Goal: Task Accomplishment & Management: Manage account settings

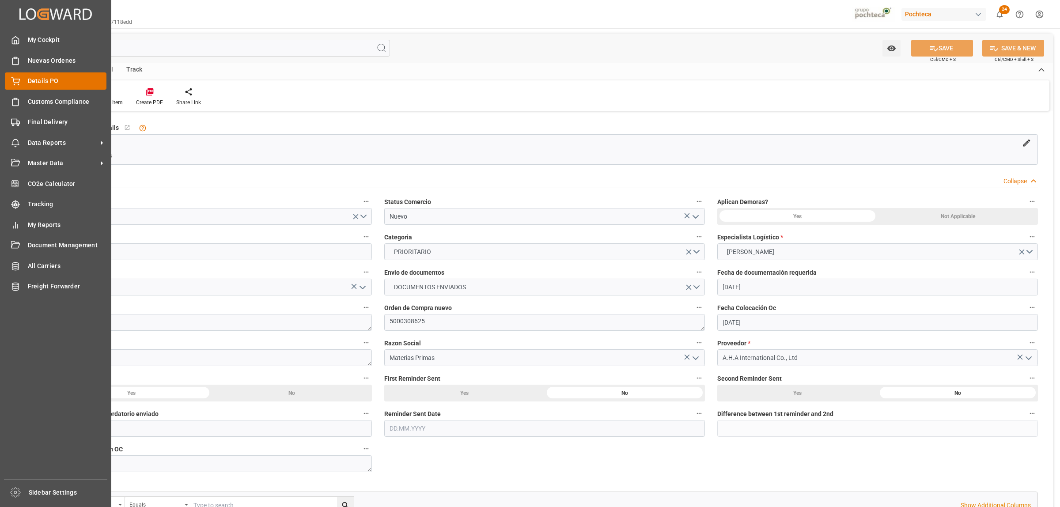
click at [25, 82] on div "Details PO Details PO" at bounding box center [56, 80] width 102 height 17
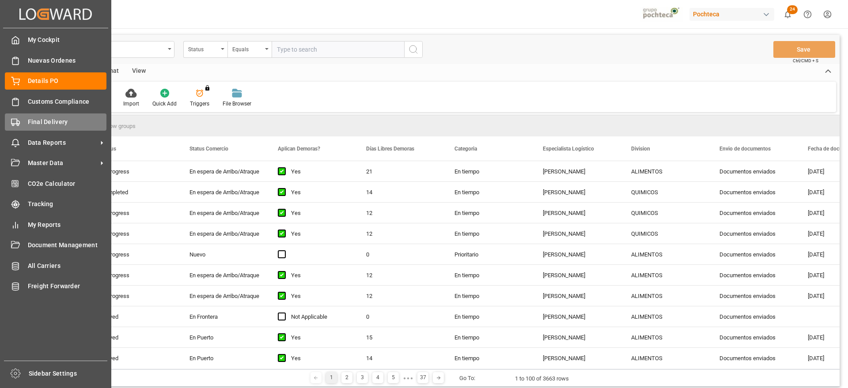
click at [47, 122] on span "Final Delivery" at bounding box center [67, 121] width 79 height 9
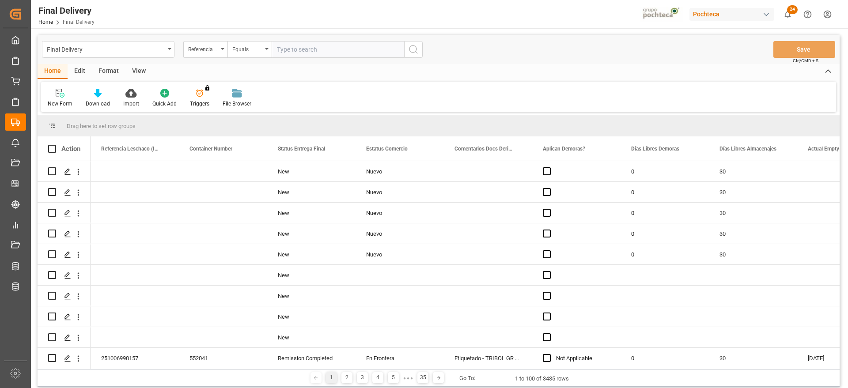
click at [100, 76] on div "Format" at bounding box center [109, 71] width 34 height 15
click at [61, 97] on icon at bounding box center [61, 93] width 8 height 9
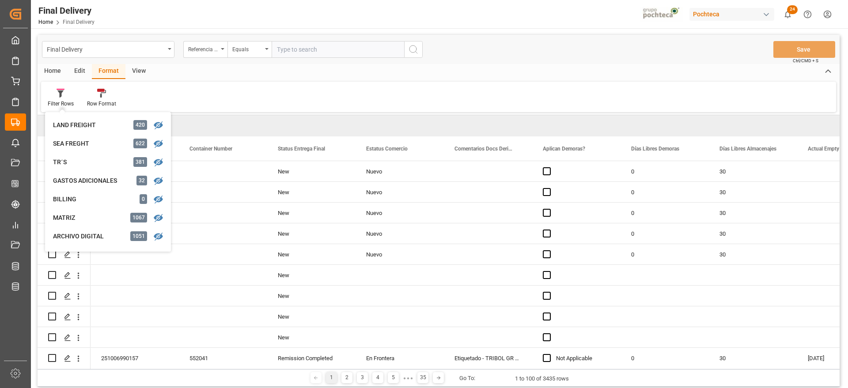
click at [132, 76] on div "View" at bounding box center [138, 71] width 27 height 15
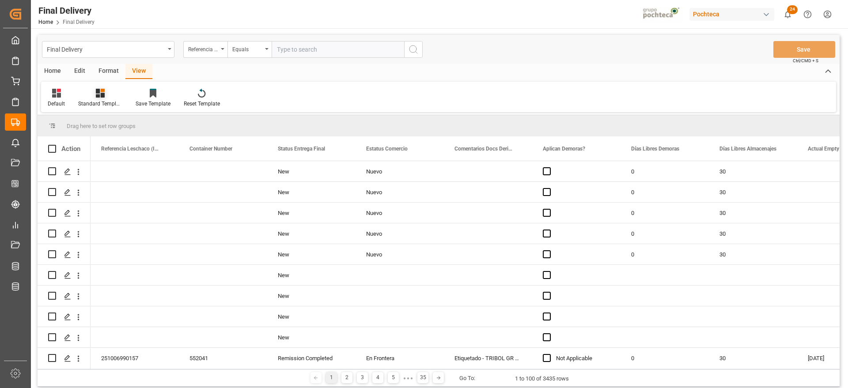
click at [98, 99] on div "Standard Templates" at bounding box center [100, 97] width 57 height 19
click at [120, 127] on div "Notificación de Entregas" at bounding box center [123, 124] width 77 height 9
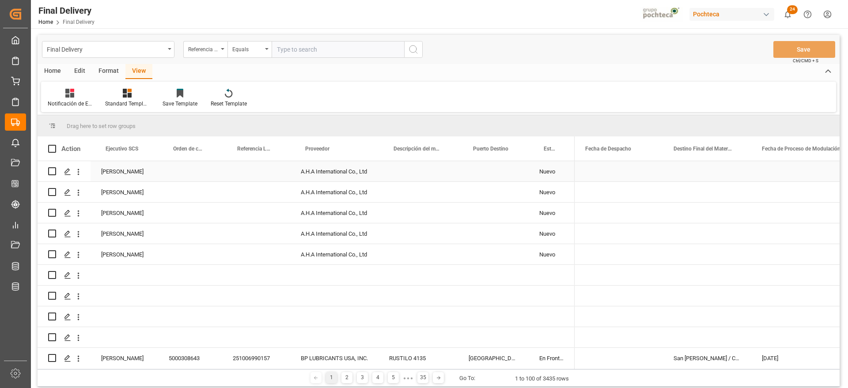
click at [603, 177] on div "Press SPACE to select this row." at bounding box center [619, 171] width 88 height 20
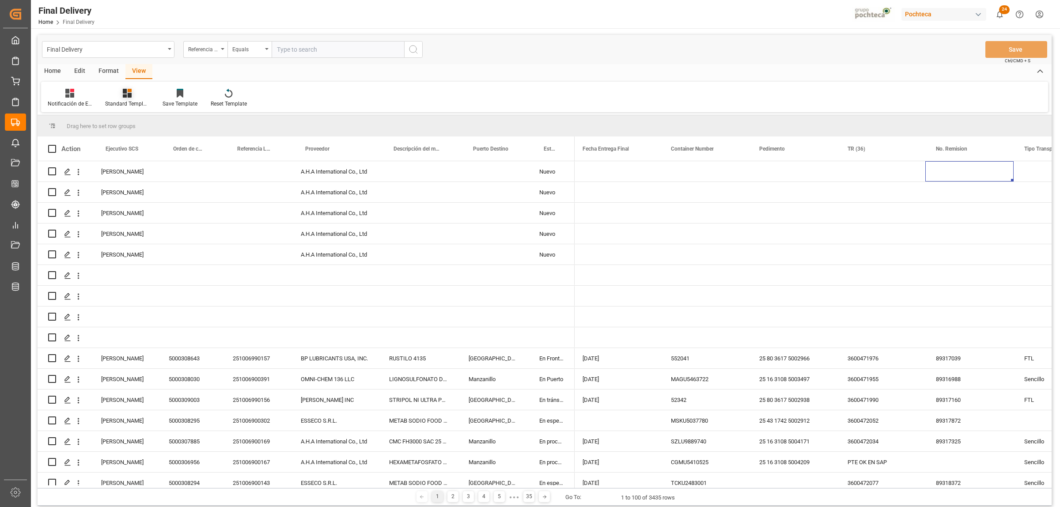
click at [127, 100] on div "Standard Templates" at bounding box center [127, 104] width 44 height 8
click at [131, 119] on div "Notificación de Entregas" at bounding box center [151, 125] width 86 height 18
click at [644, 148] on span at bounding box center [646, 149] width 8 height 8
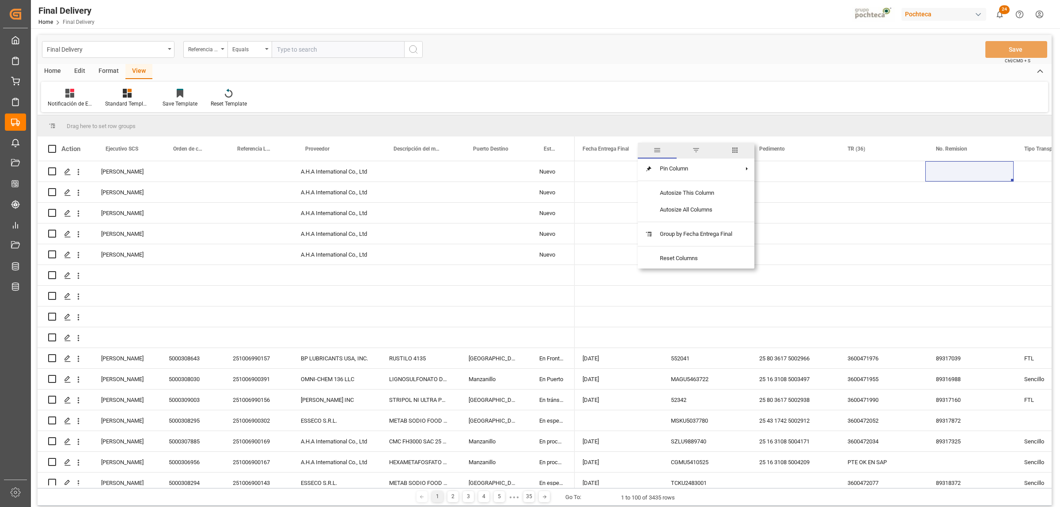
click at [696, 149] on span "filter" at bounding box center [696, 150] width 8 height 8
click at [725, 193] on input "date" at bounding box center [686, 197] width 87 height 18
type input "[DATE]"
click at [695, 223] on button "Apply" at bounding box center [697, 223] width 16 height 9
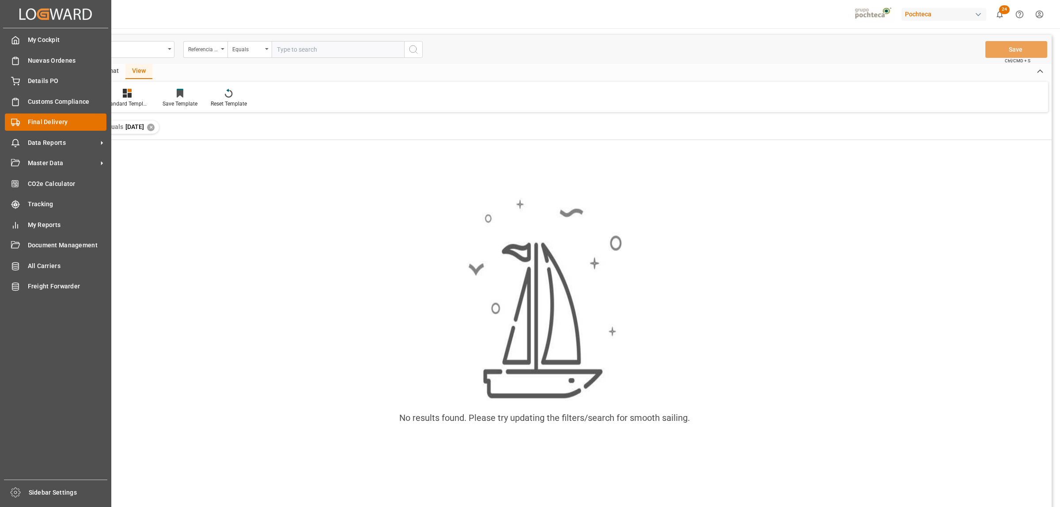
click at [18, 123] on icon at bounding box center [15, 122] width 9 height 9
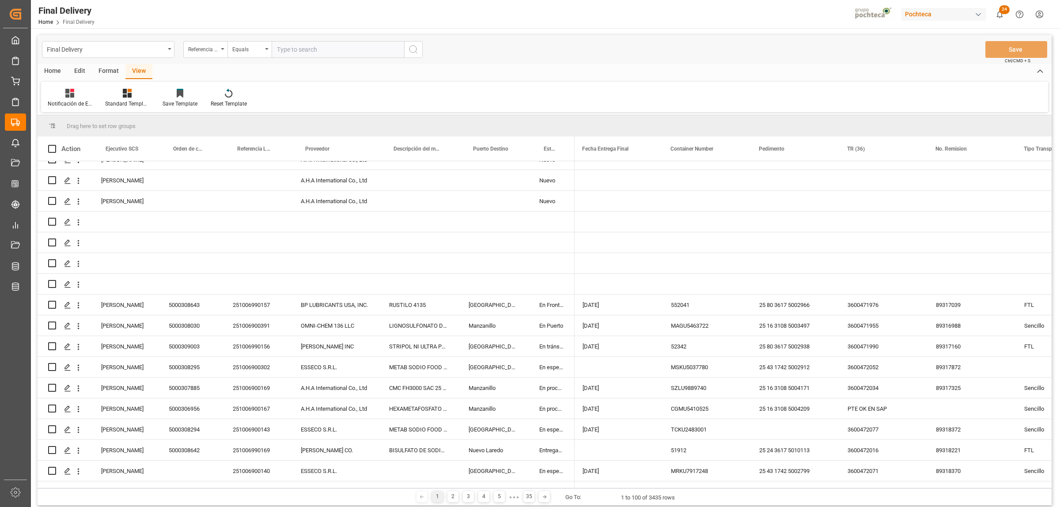
scroll to position [55, 0]
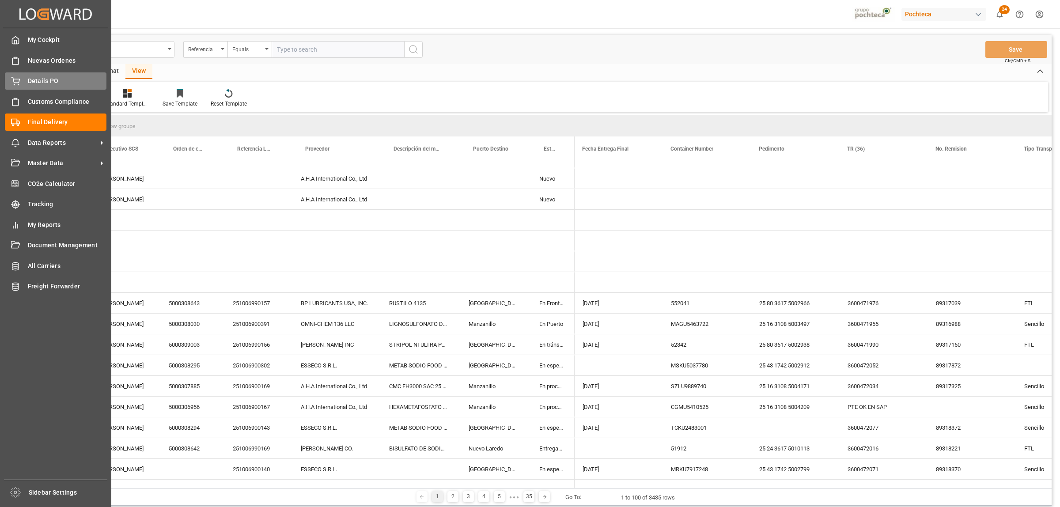
click at [32, 80] on span "Details PO" at bounding box center [67, 80] width 79 height 9
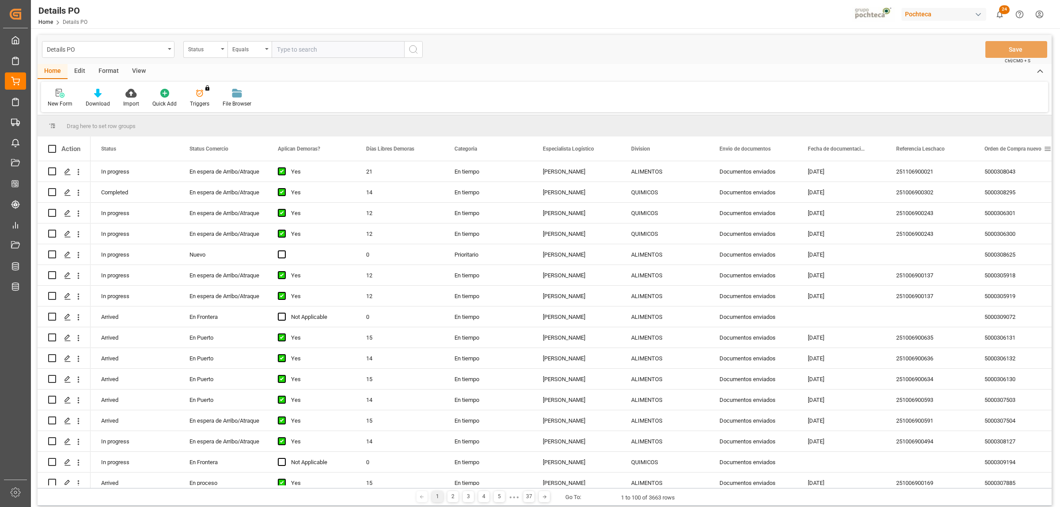
click at [1047, 147] on span at bounding box center [1048, 149] width 8 height 8
type input "5000308642"
click at [1010, 228] on button "Apply" at bounding box center [1014, 223] width 16 height 9
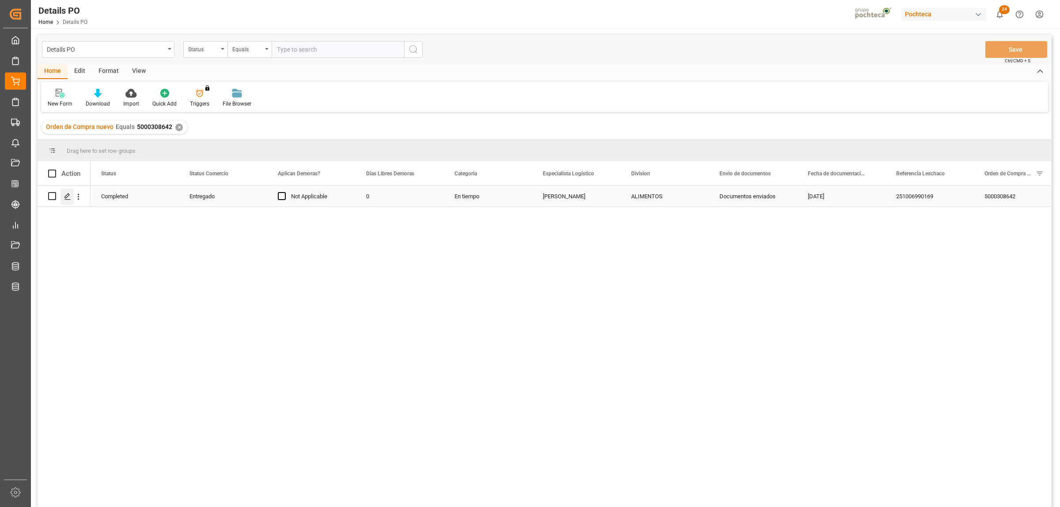
click at [67, 197] on icon "Press SPACE to select this row." at bounding box center [67, 196] width 7 height 7
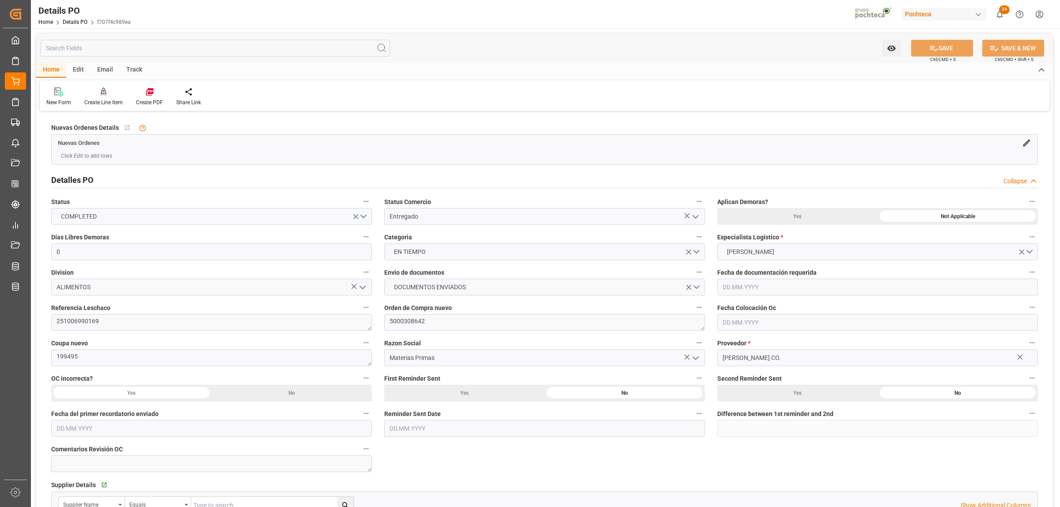
type input "0"
type input "[DATE]"
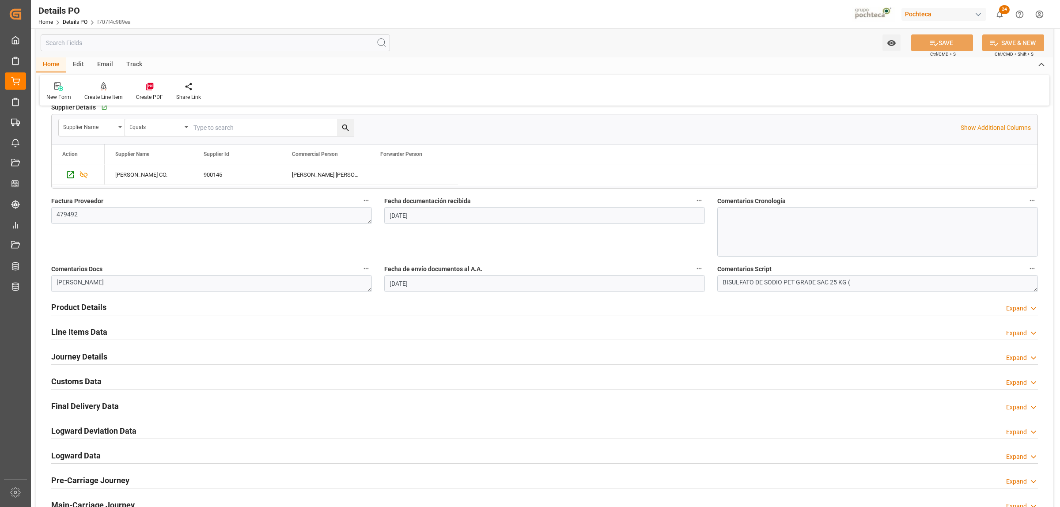
scroll to position [386, 0]
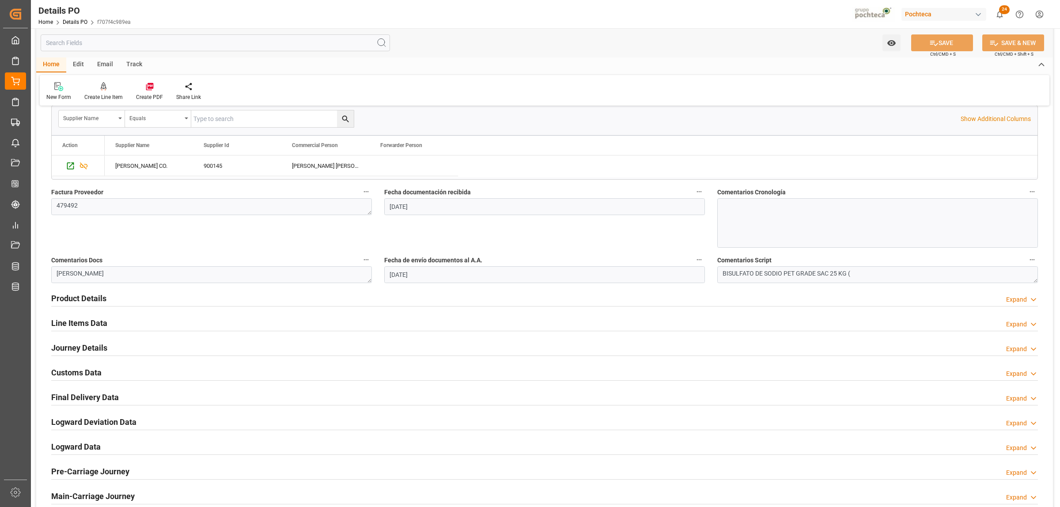
click at [81, 350] on h2 "Journey Details" at bounding box center [79, 348] width 56 height 12
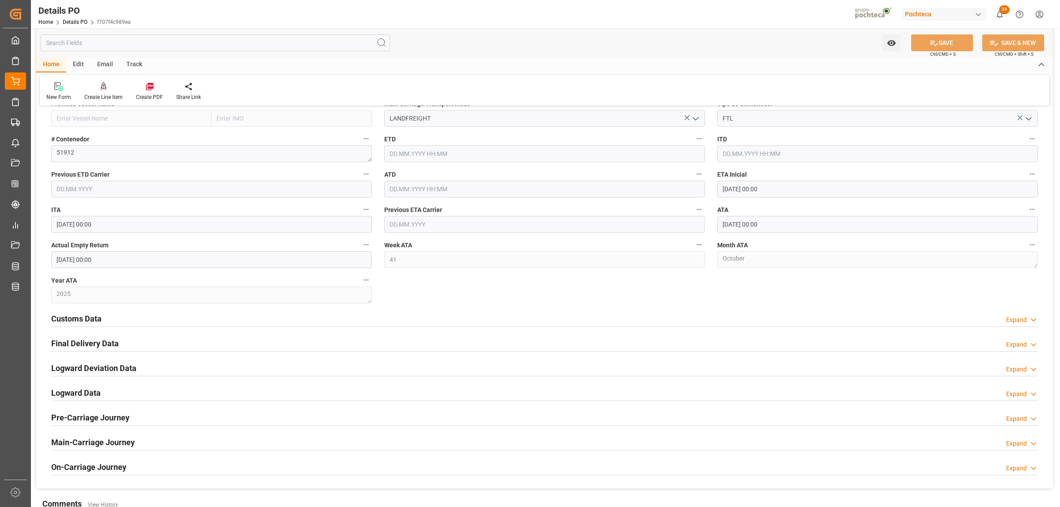
scroll to position [773, 0]
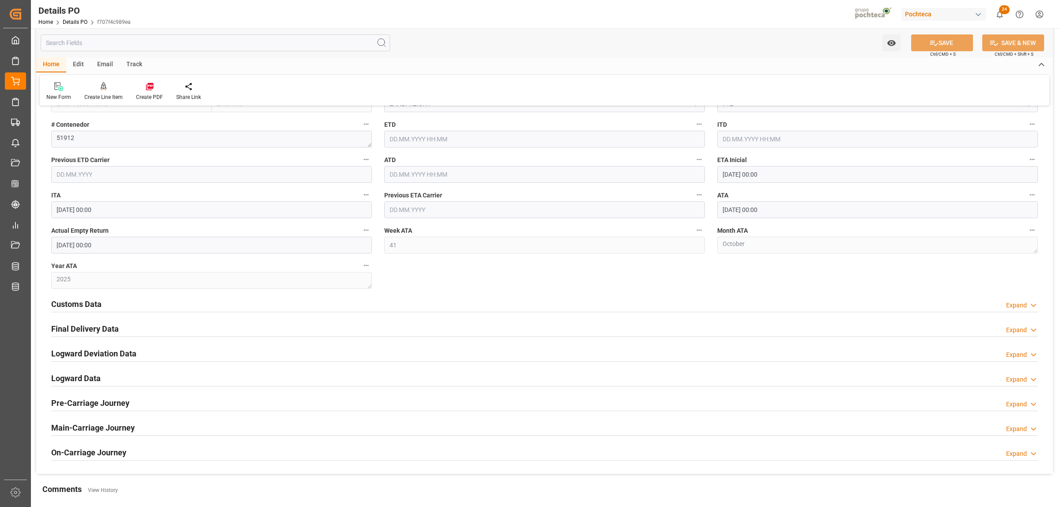
click at [89, 330] on h2 "Final Delivery Data" at bounding box center [85, 329] width 68 height 12
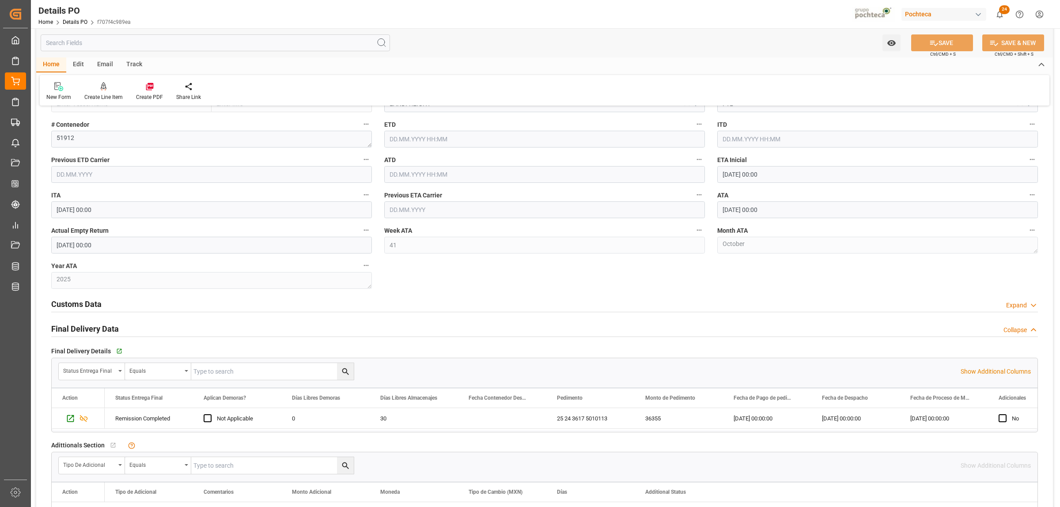
scroll to position [828, 0]
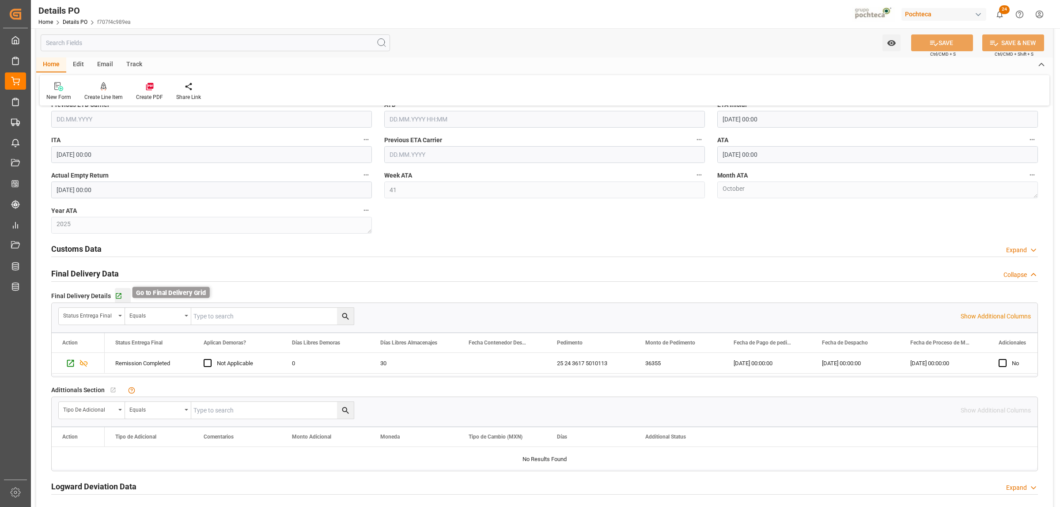
click at [116, 295] on icon "button" at bounding box center [119, 296] width 8 height 8
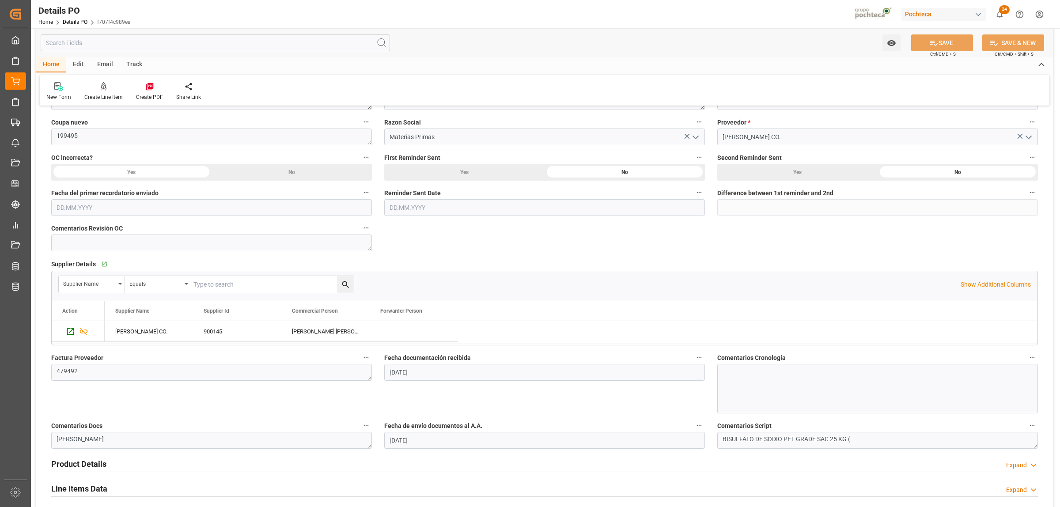
scroll to position [0, 0]
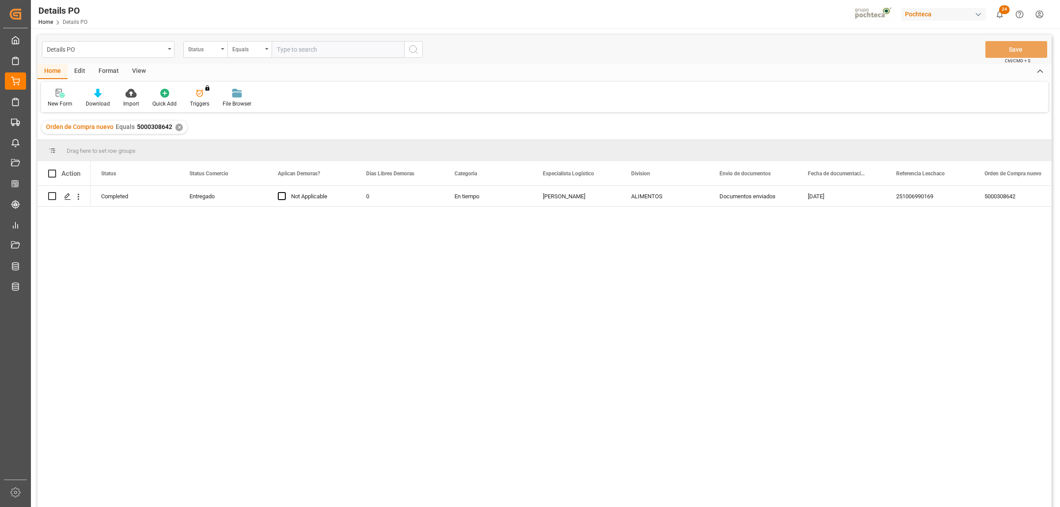
click at [177, 128] on div "✕" at bounding box center [179, 128] width 8 height 8
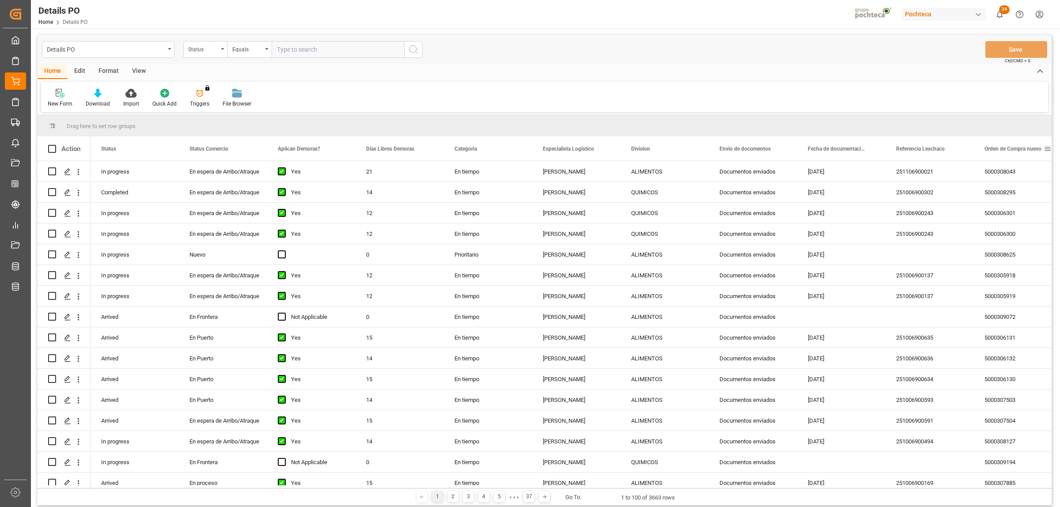
click at [1045, 149] on span at bounding box center [1048, 149] width 8 height 8
click at [1016, 151] on span "filter" at bounding box center [1018, 150] width 8 height 8
type input "5000306913"
click at [1010, 223] on button "Apply" at bounding box center [1014, 223] width 16 height 9
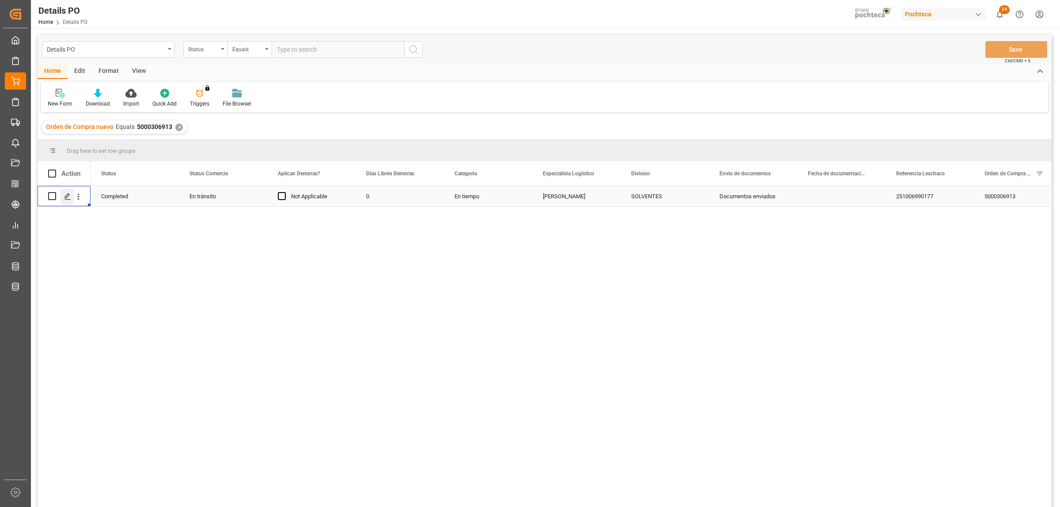
click at [67, 197] on icon "Press SPACE to select this row." at bounding box center [67, 196] width 7 height 7
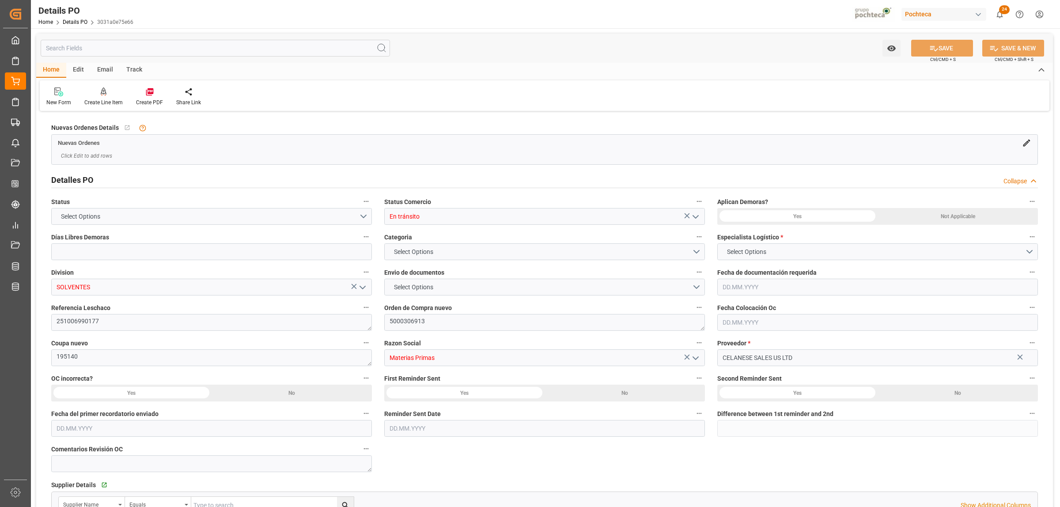
type input "0"
type input "USLRD"
type input "MXNLD"
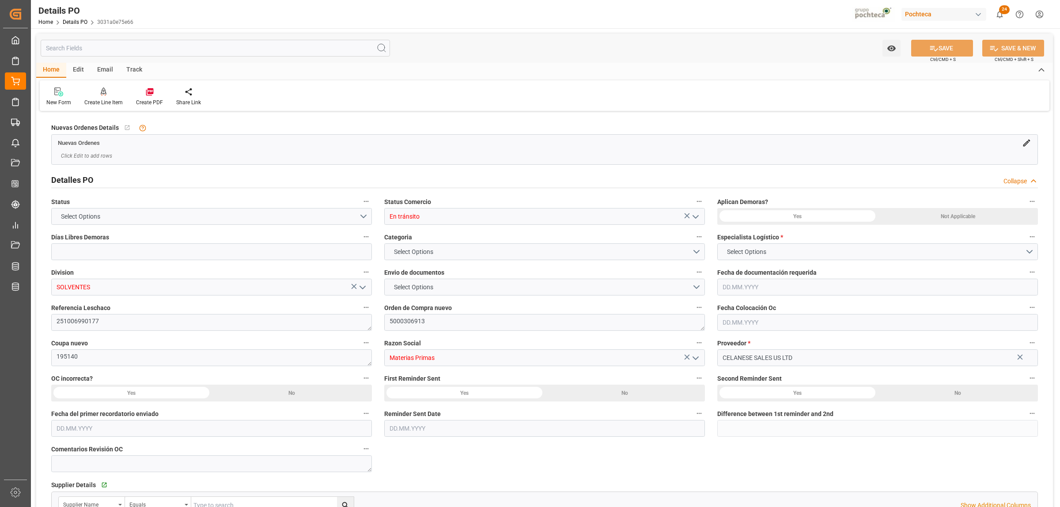
type input "41"
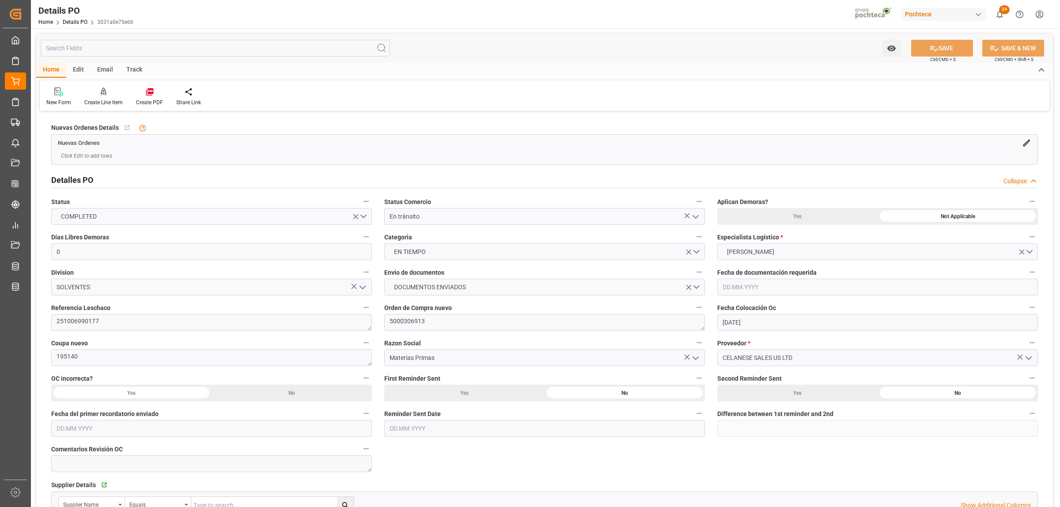
type input "[DATE]"
type input "[DATE] 00:00"
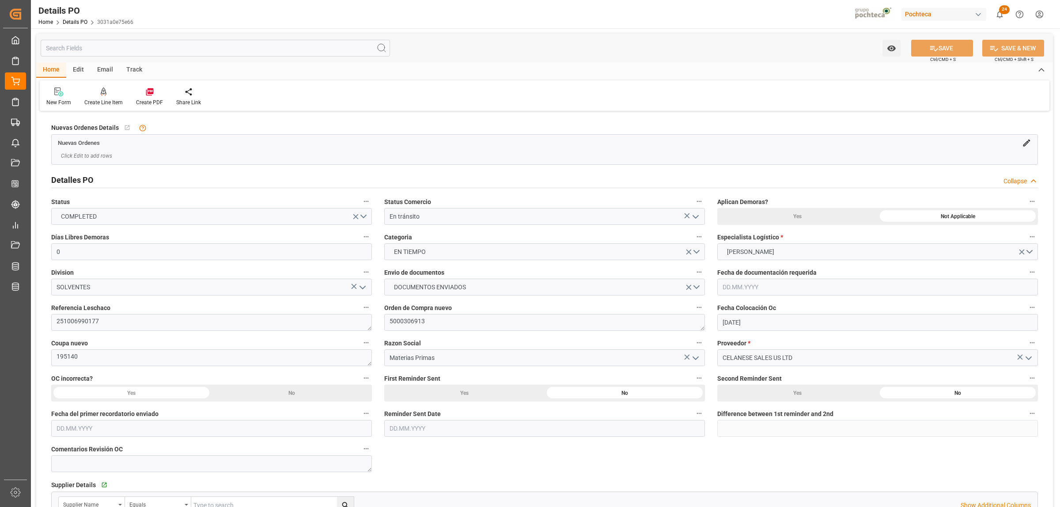
type input "[DATE] 00:00"
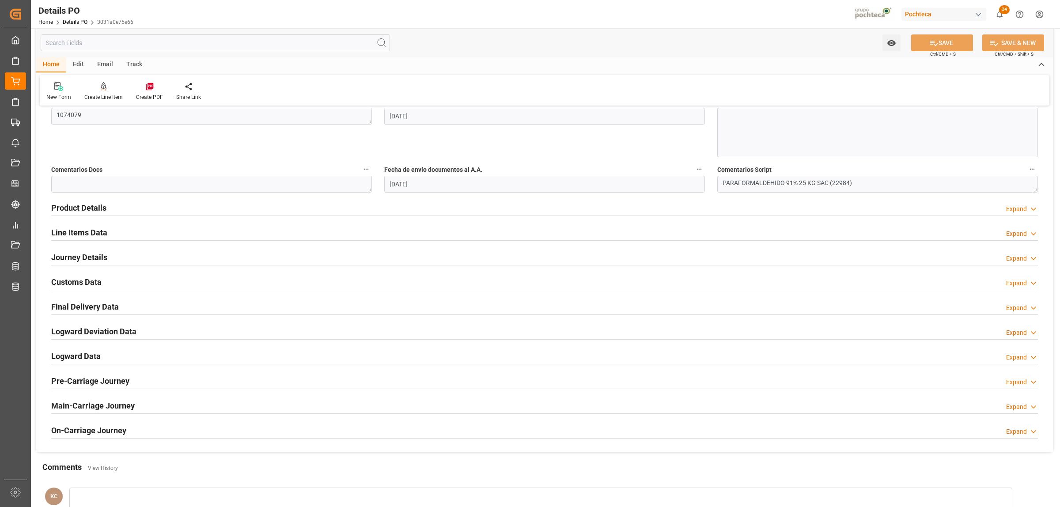
scroll to position [497, 0]
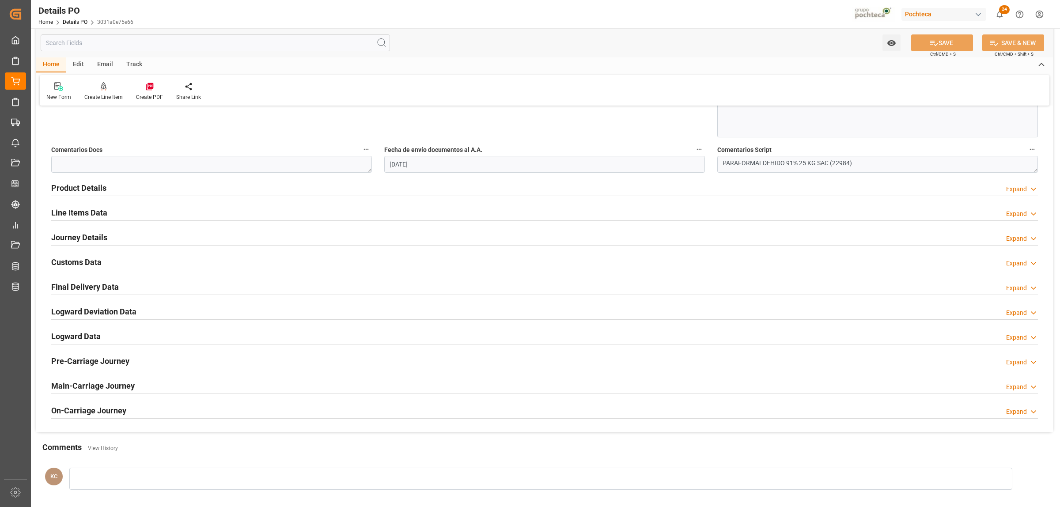
click at [87, 239] on h2 "Journey Details" at bounding box center [79, 237] width 56 height 12
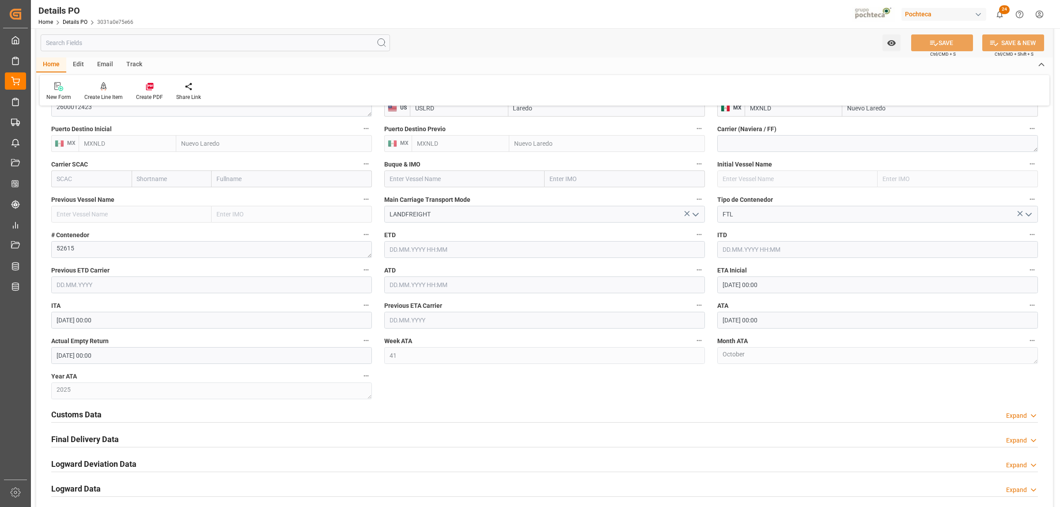
scroll to position [718, 0]
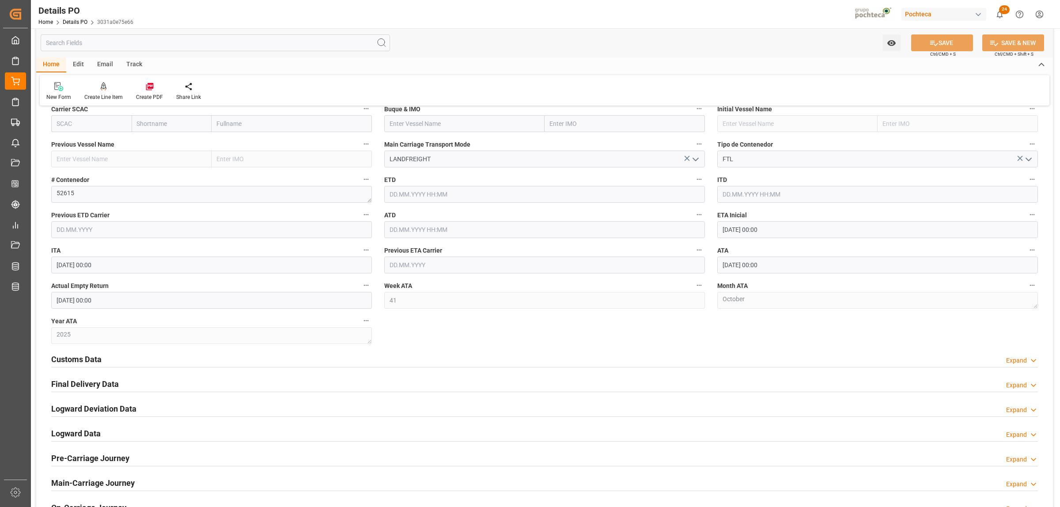
click at [103, 385] on h2 "Final Delivery Data" at bounding box center [85, 384] width 68 height 12
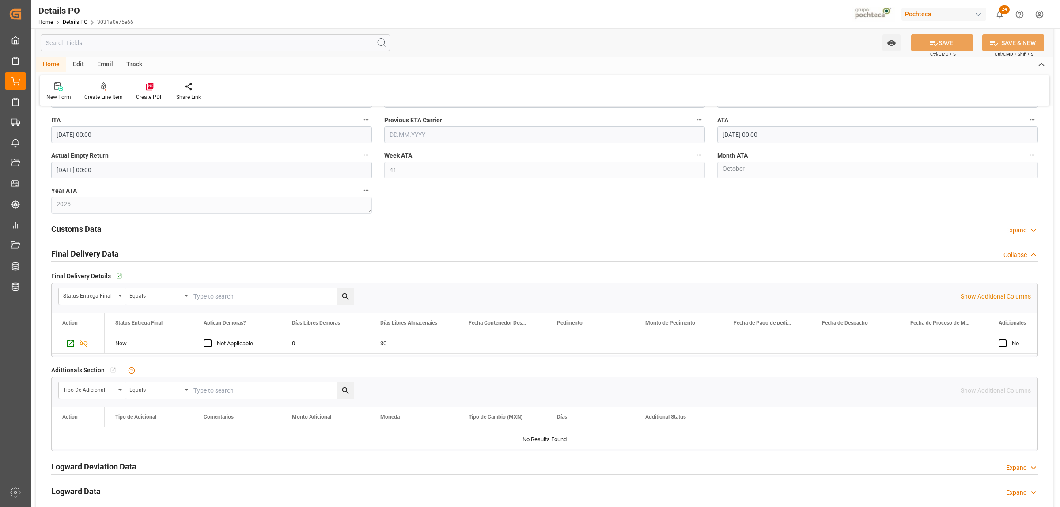
scroll to position [938, 0]
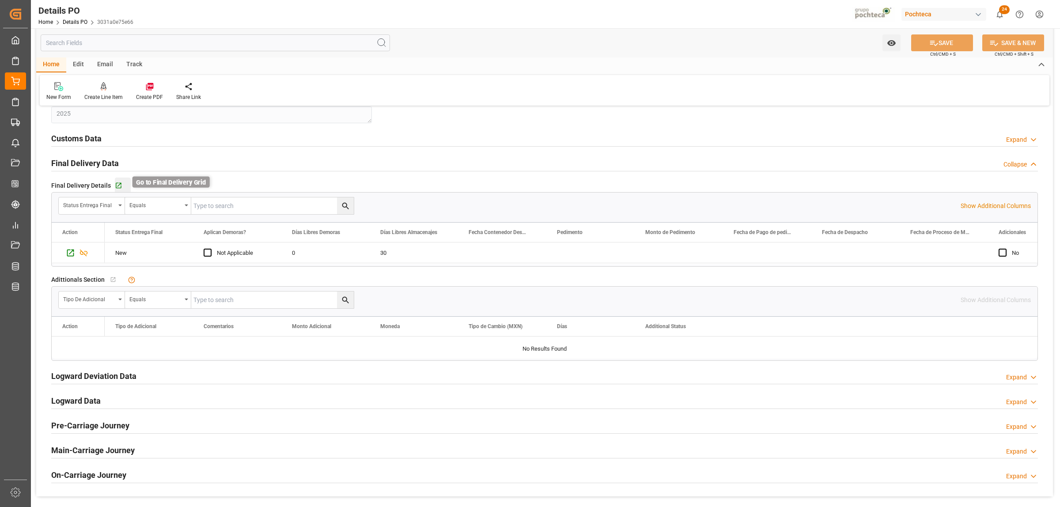
click at [115, 186] on icon "button" at bounding box center [119, 186] width 8 height 8
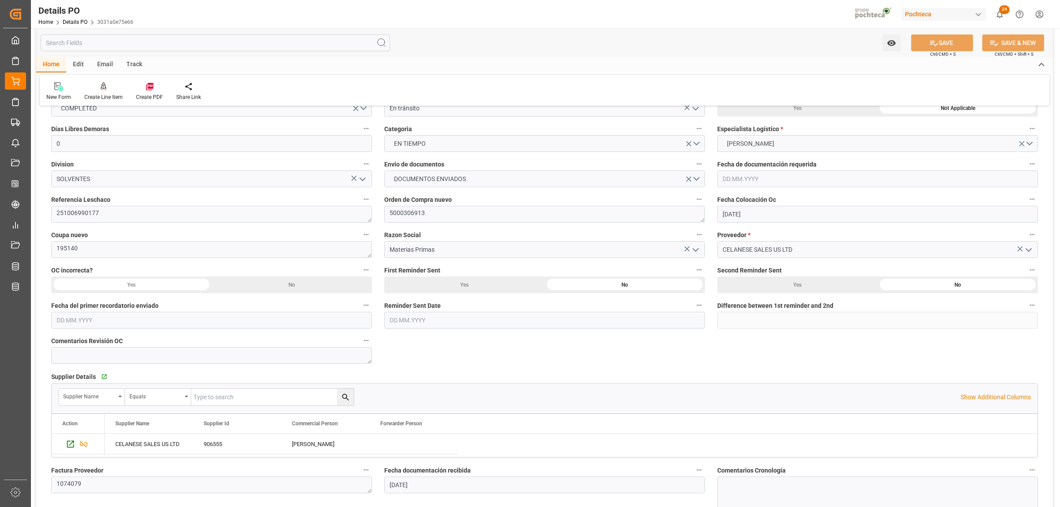
scroll to position [110, 0]
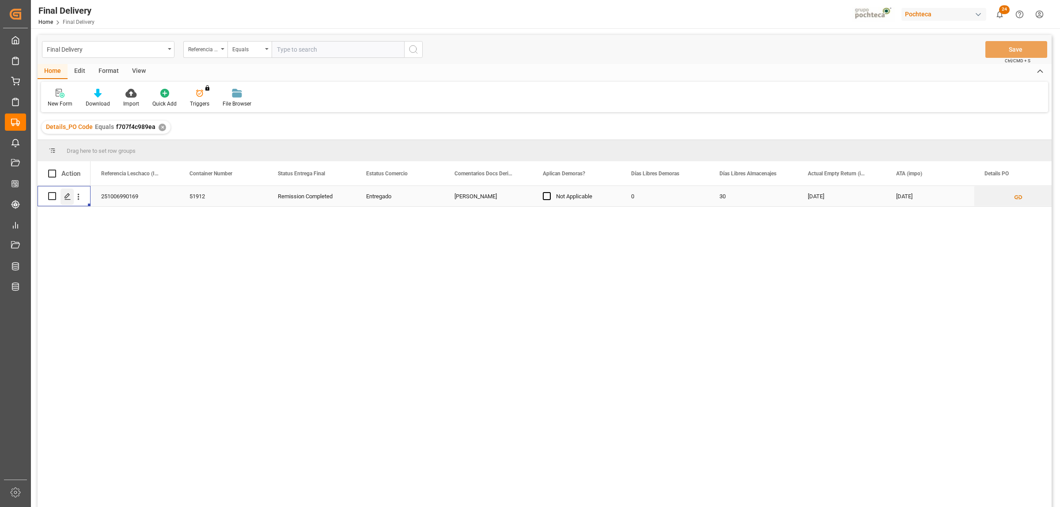
click at [63, 197] on div "Press SPACE to select this row." at bounding box center [67, 197] width 13 height 16
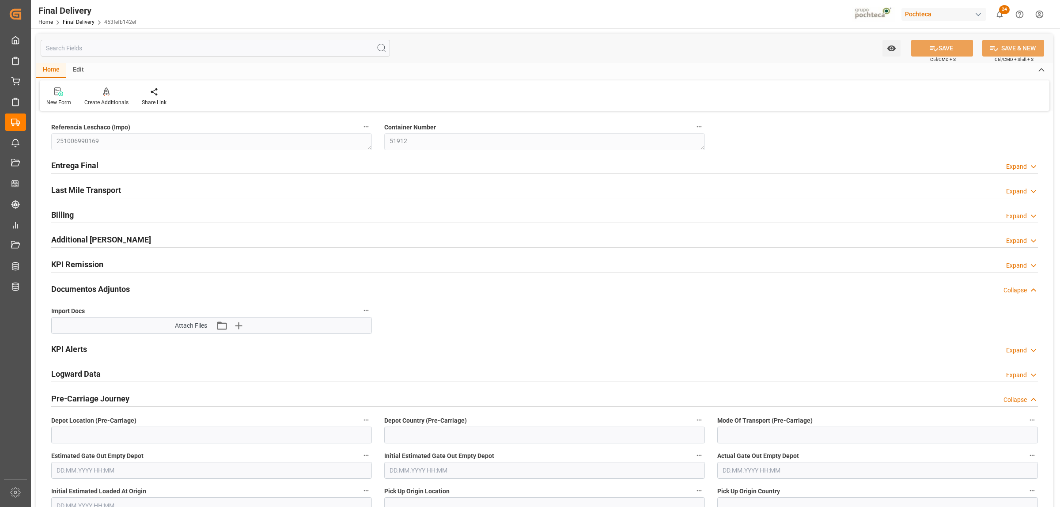
type input "[DATE]"
type input "13.10.2025 00:00"
type input "[DATE]"
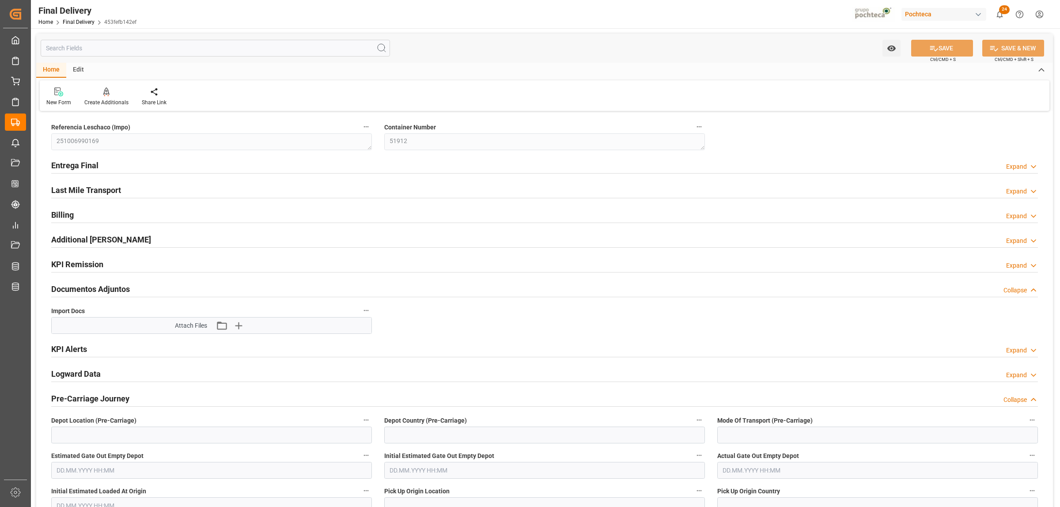
type input "[DATE]"
click at [89, 167] on h2 "Entrega Final" at bounding box center [74, 165] width 47 height 12
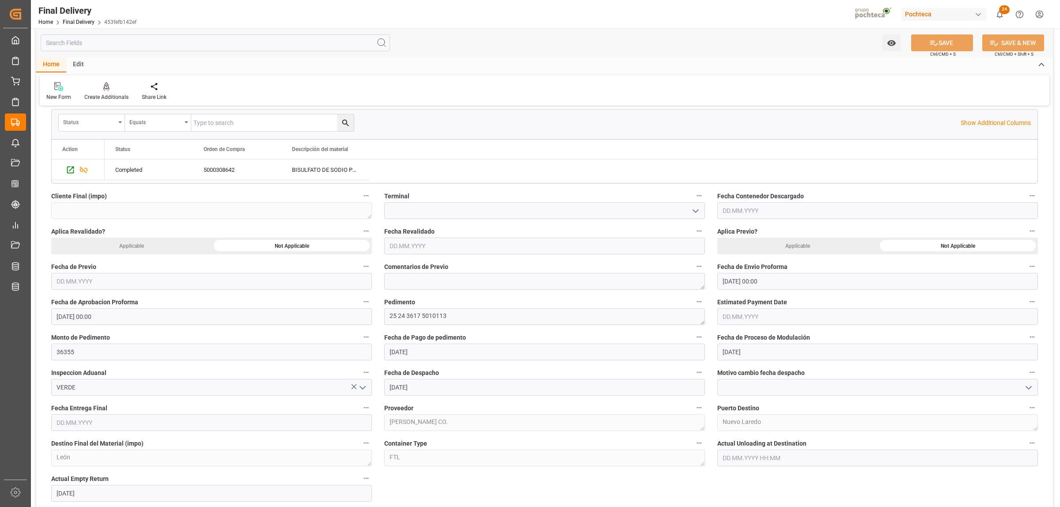
scroll to position [331, 0]
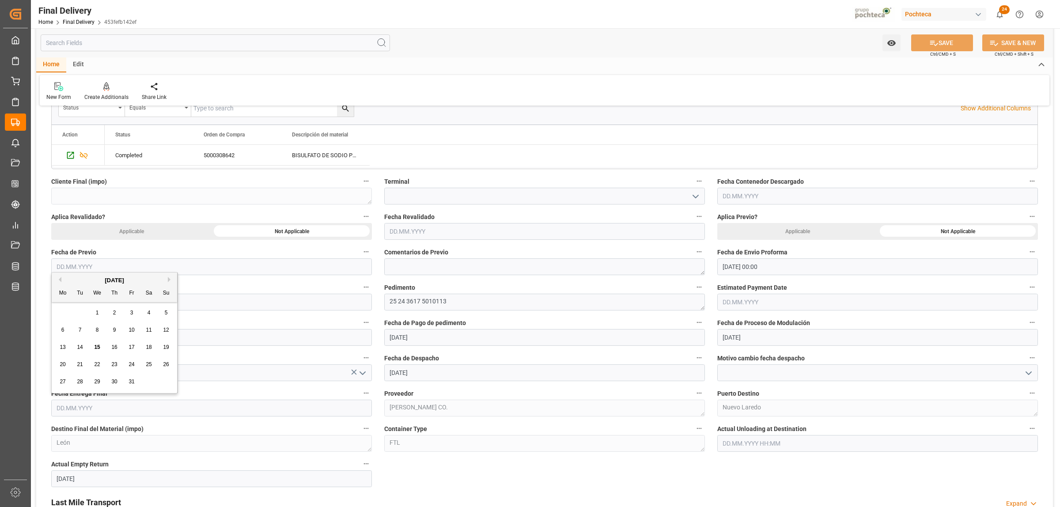
click at [147, 411] on input "text" at bounding box center [211, 408] width 321 height 17
click at [76, 314] on div "29 30 1 2 3 4 5" at bounding box center [114, 312] width 121 height 17
click at [113, 349] on span "16" at bounding box center [114, 347] width 6 height 6
type input "[DATE]"
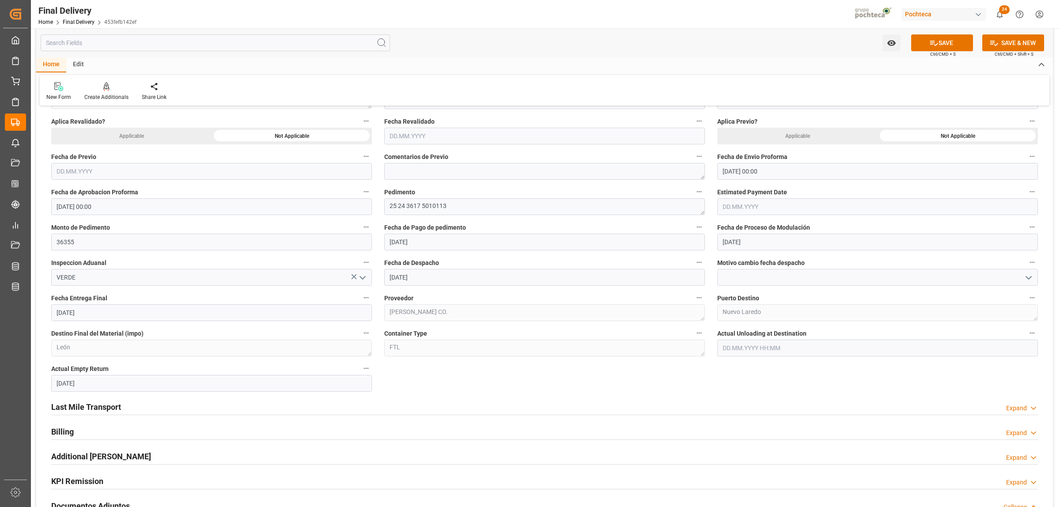
scroll to position [442, 0]
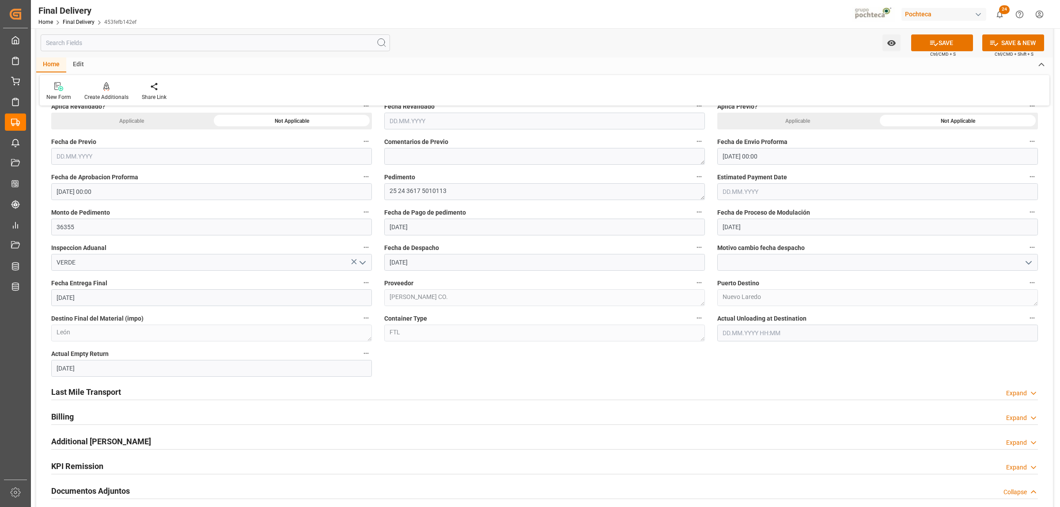
click at [103, 393] on h2 "Last Mile Transport" at bounding box center [86, 392] width 70 height 12
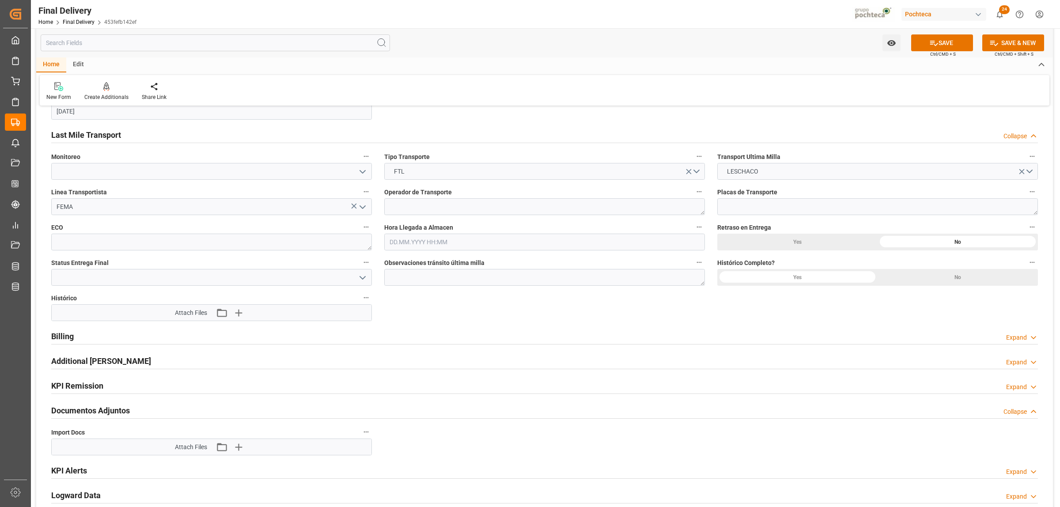
scroll to position [718, 0]
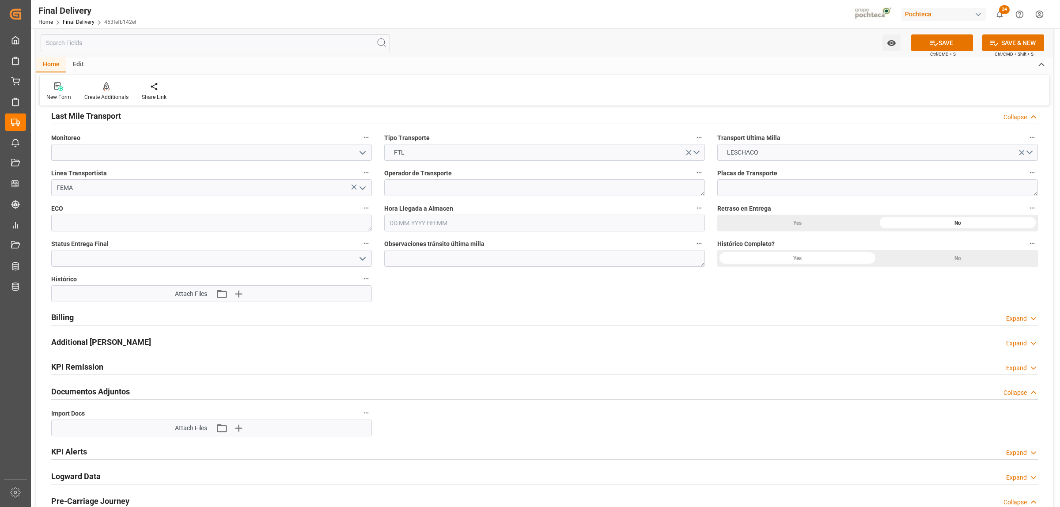
click at [71, 319] on h2 "Billing" at bounding box center [62, 317] width 23 height 12
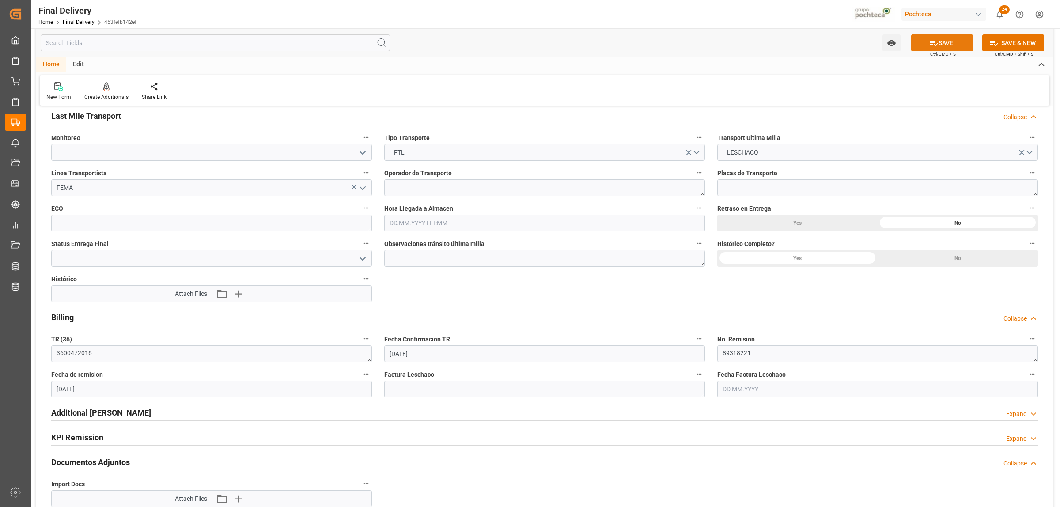
click at [942, 42] on button "SAVE" at bounding box center [942, 42] width 62 height 17
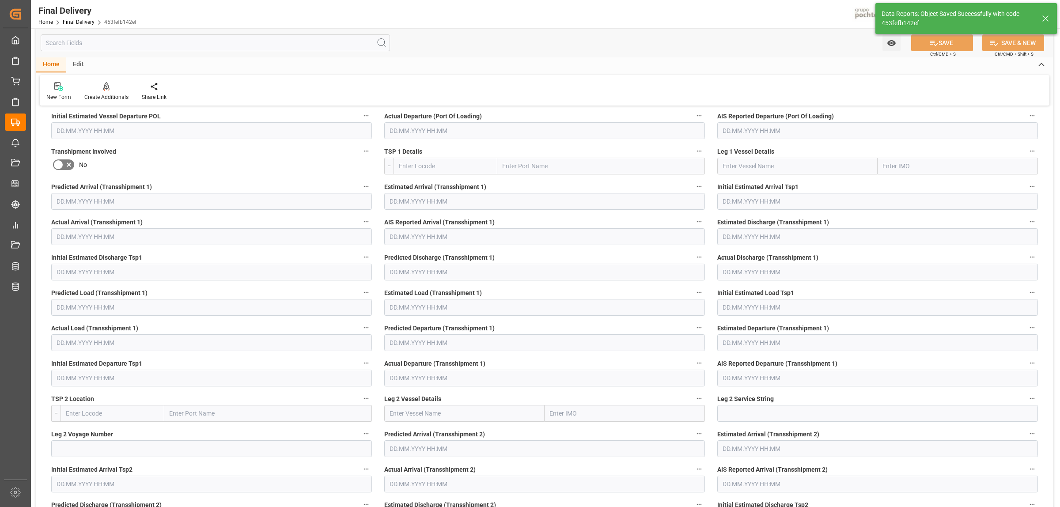
scroll to position [74, 0]
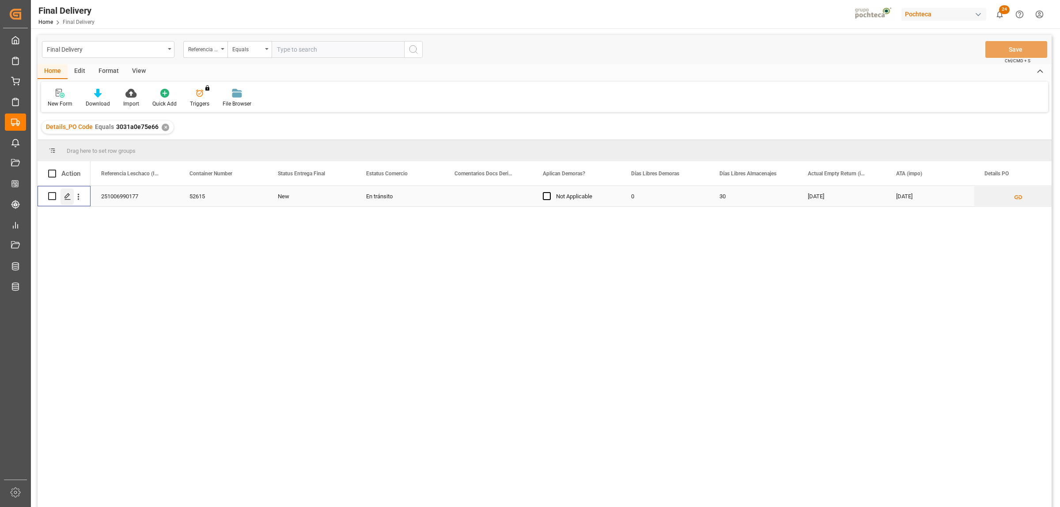
click at [69, 195] on polygon "Press SPACE to select this row." at bounding box center [67, 195] width 4 height 4
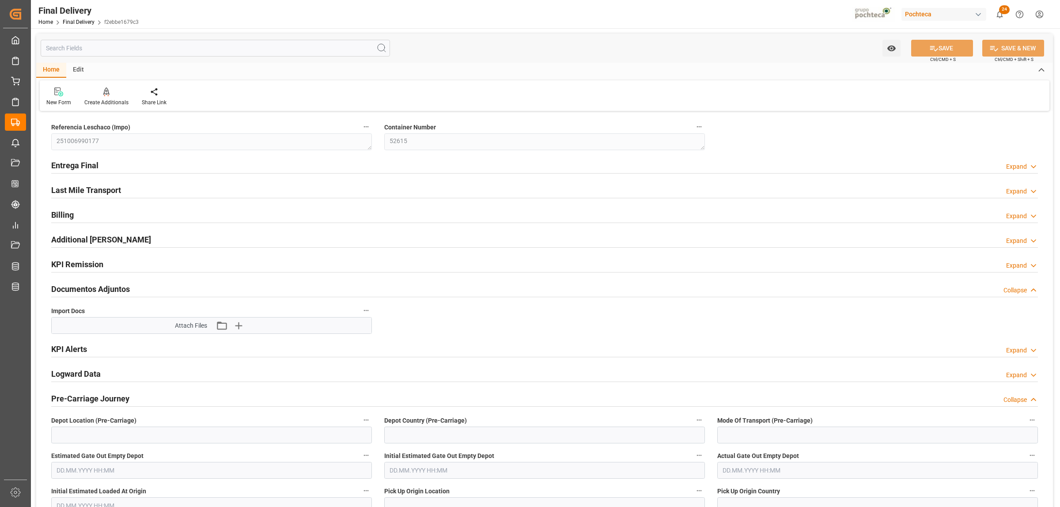
type input "0"
type input "30"
type input "[DATE]"
click at [79, 166] on h2 "Entrega Final" at bounding box center [74, 165] width 47 height 12
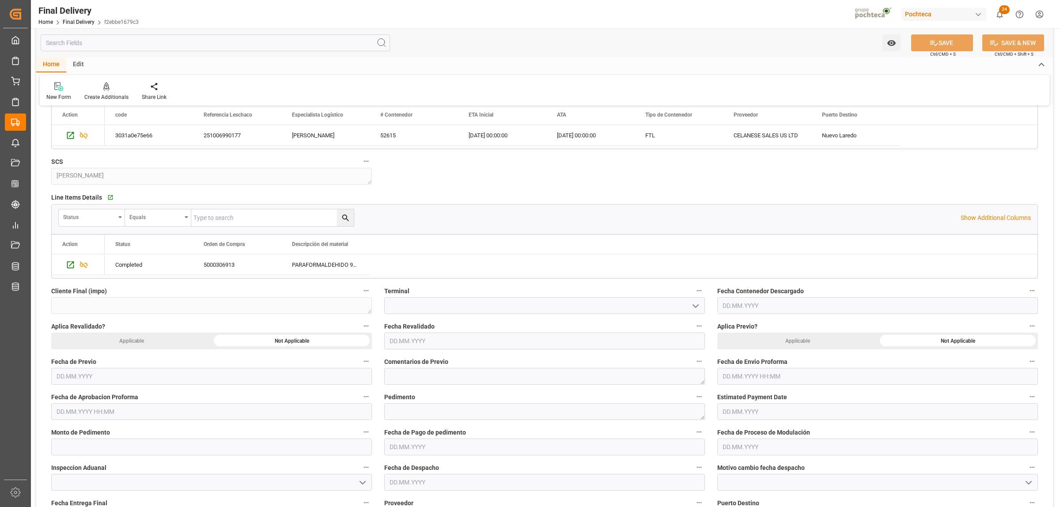
scroll to position [276, 0]
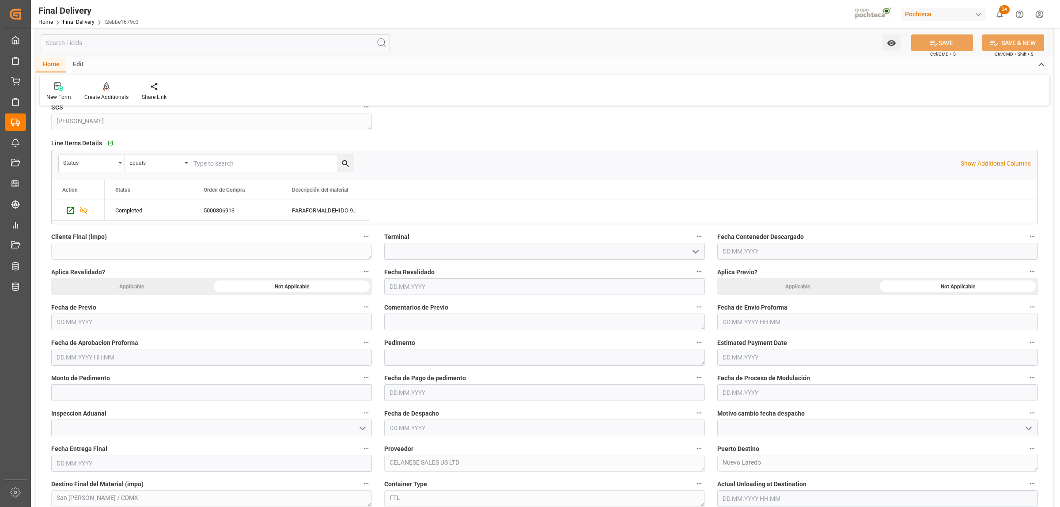
click at [790, 323] on input "text" at bounding box center [877, 322] width 321 height 17
click at [726, 375] on div "29 30 1 2 3 4 5" at bounding box center [780, 376] width 121 height 17
click at [731, 412] on span "13" at bounding box center [729, 411] width 6 height 6
type input "13.10.2025 00:00"
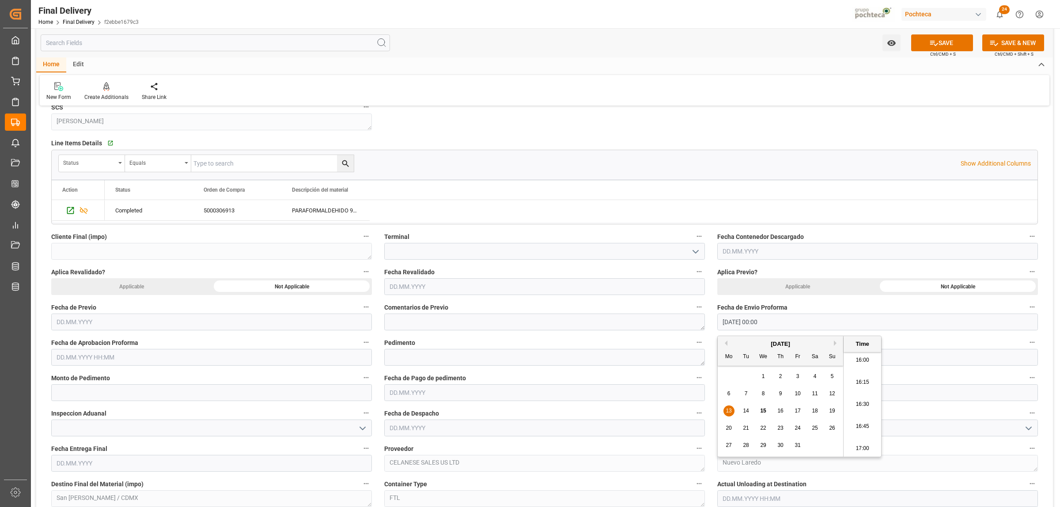
click at [236, 355] on input "text" at bounding box center [211, 357] width 321 height 17
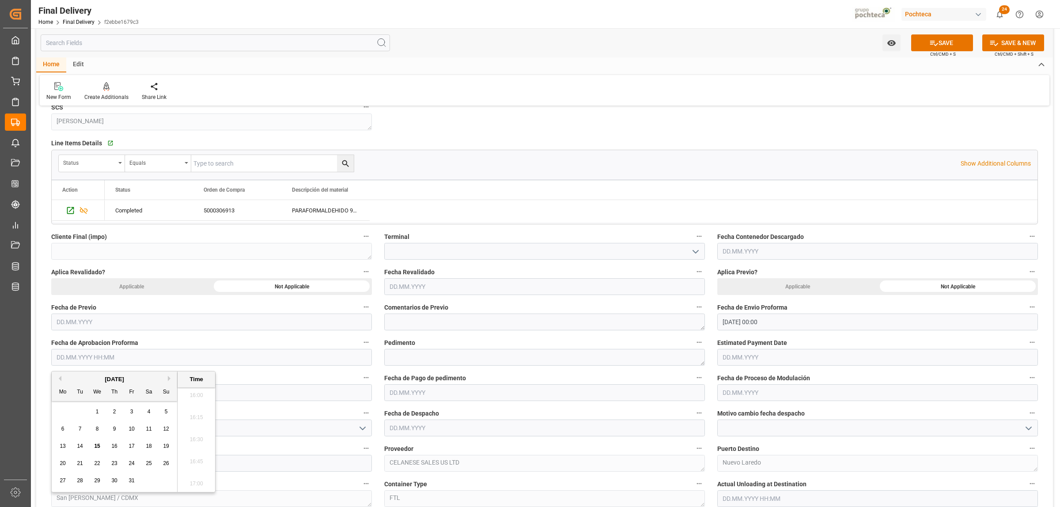
click at [57, 447] on div "13" at bounding box center [62, 446] width 11 height 11
type input "13.10.2025 00:00"
click at [420, 360] on textarea at bounding box center [544, 357] width 321 height 17
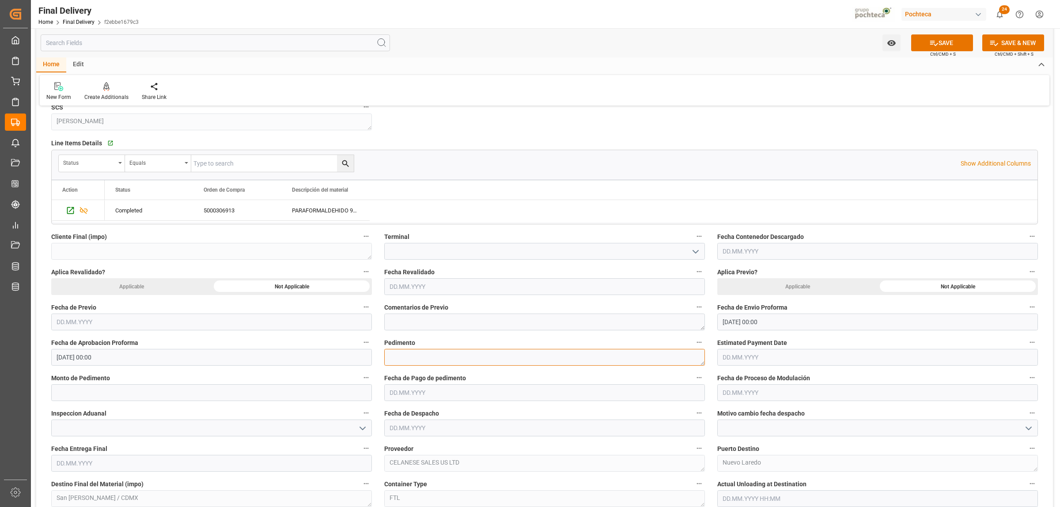
click at [454, 357] on textarea at bounding box center [544, 357] width 321 height 17
paste textarea "25 24 3617 5010151"
type textarea "25 24 3617 5010151"
click at [199, 391] on input "text" at bounding box center [211, 392] width 321 height 17
paste input "63209"
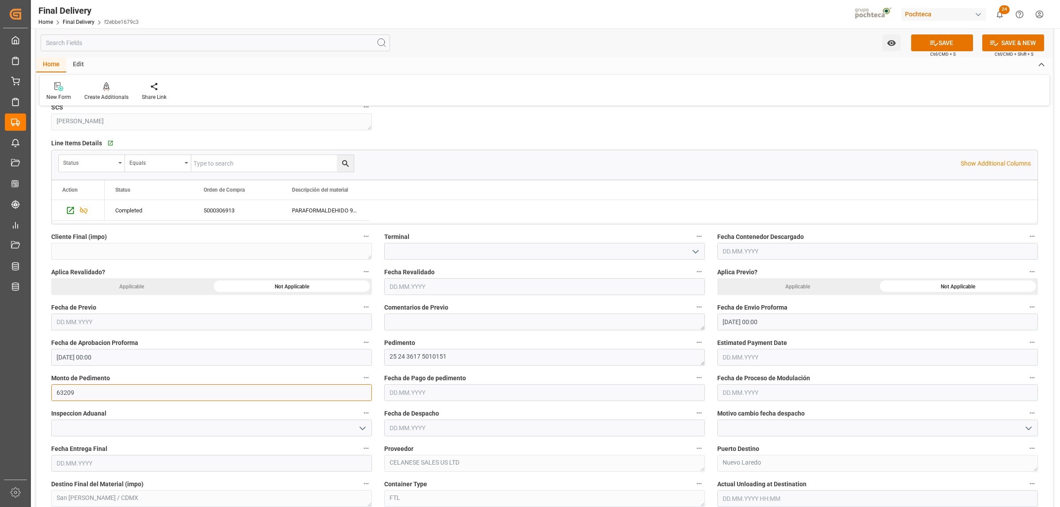
type input "63209"
click at [444, 393] on input "text" at bounding box center [544, 392] width 321 height 17
click at [416, 330] on span "14" at bounding box center [413, 332] width 6 height 6
type input "[DATE]"
click at [730, 395] on input "text" at bounding box center [877, 392] width 321 height 17
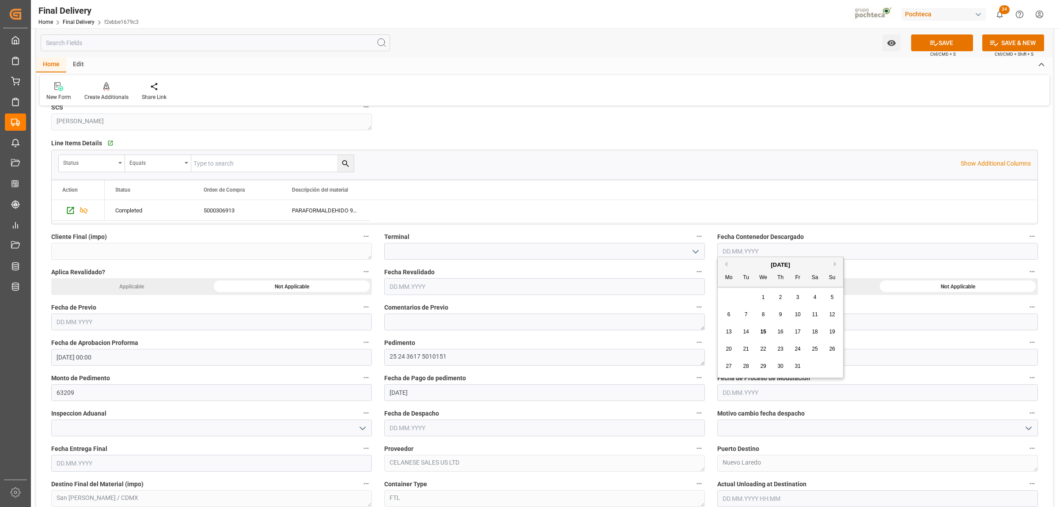
click at [743, 336] on div "14" at bounding box center [746, 332] width 11 height 11
type input "[DATE]"
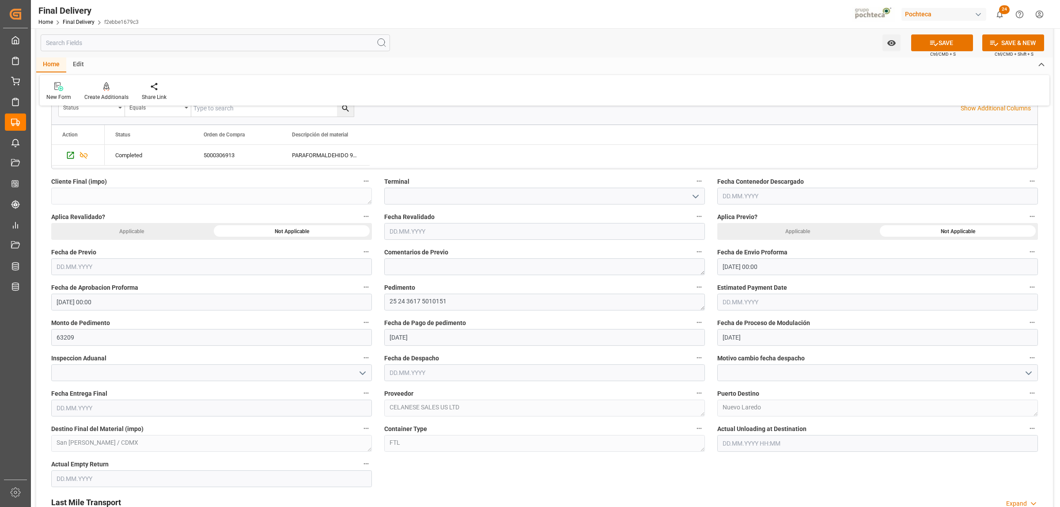
click at [364, 376] on icon "open menu" at bounding box center [362, 373] width 11 height 11
click at [120, 409] on div "VERDE" at bounding box center [212, 412] width 320 height 20
type input "VERDE"
click at [435, 375] on input "text" at bounding box center [544, 372] width 321 height 17
click at [412, 312] on span "14" at bounding box center [413, 312] width 6 height 6
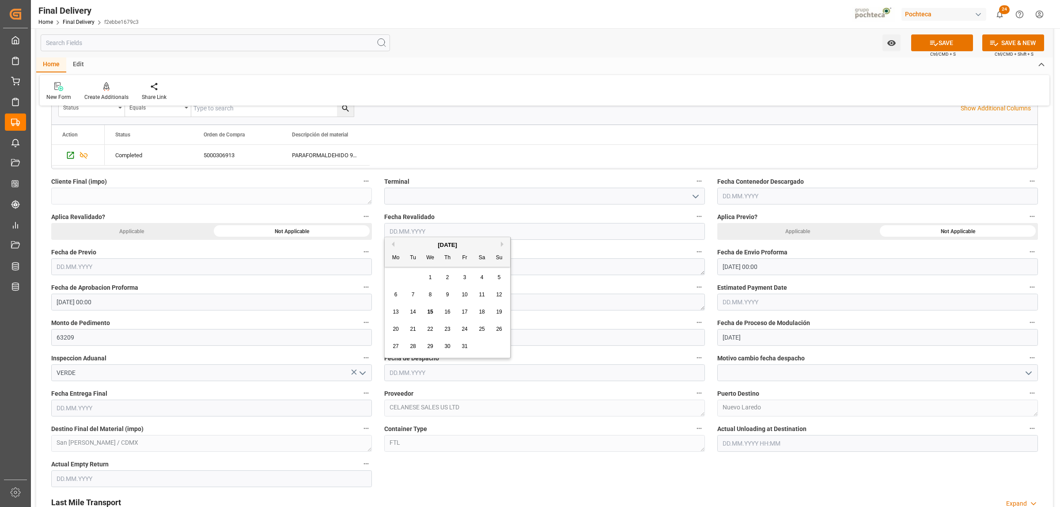
type input "[DATE]"
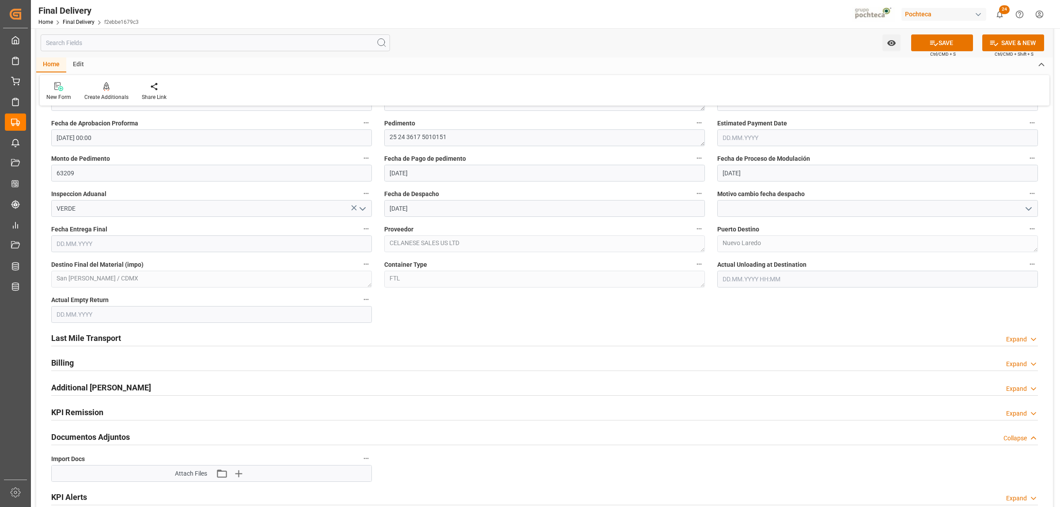
scroll to position [497, 0]
click at [132, 243] on input "text" at bounding box center [211, 242] width 321 height 17
click at [77, 299] on div "29 30 1 2 3 4 5" at bounding box center [114, 296] width 121 height 17
click at [115, 333] on span "16" at bounding box center [114, 331] width 6 height 6
type input "[DATE]"
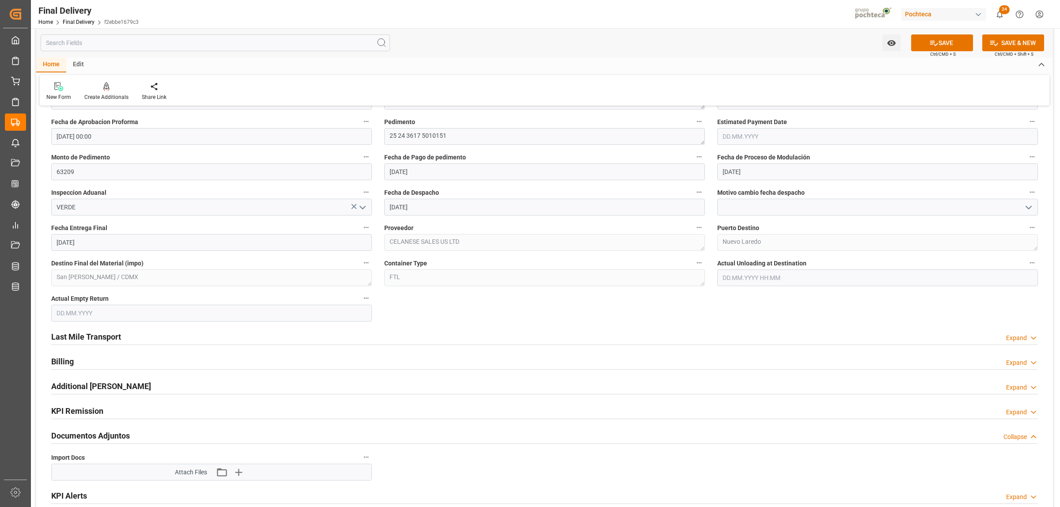
scroll to position [552, 0]
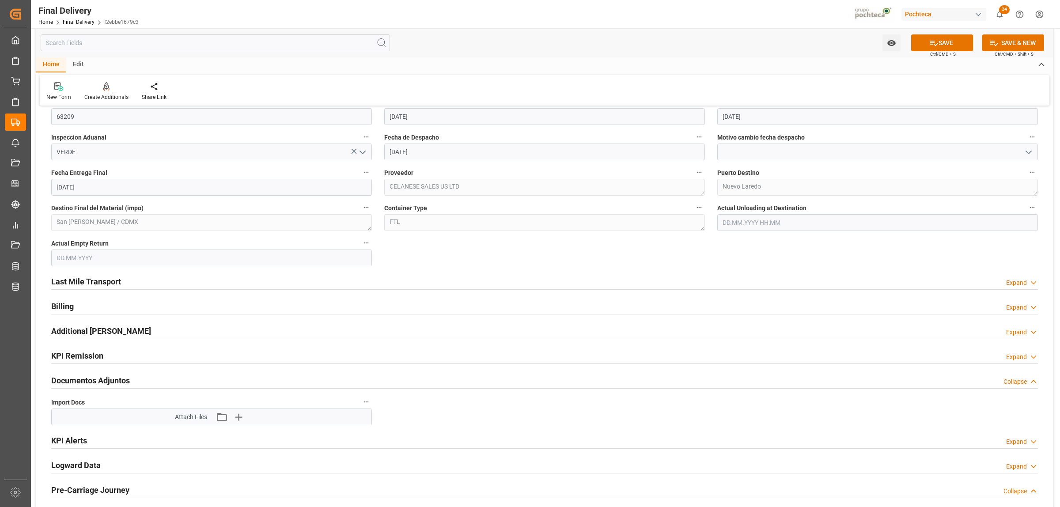
click at [107, 263] on input "text" at bounding box center [211, 258] width 321 height 17
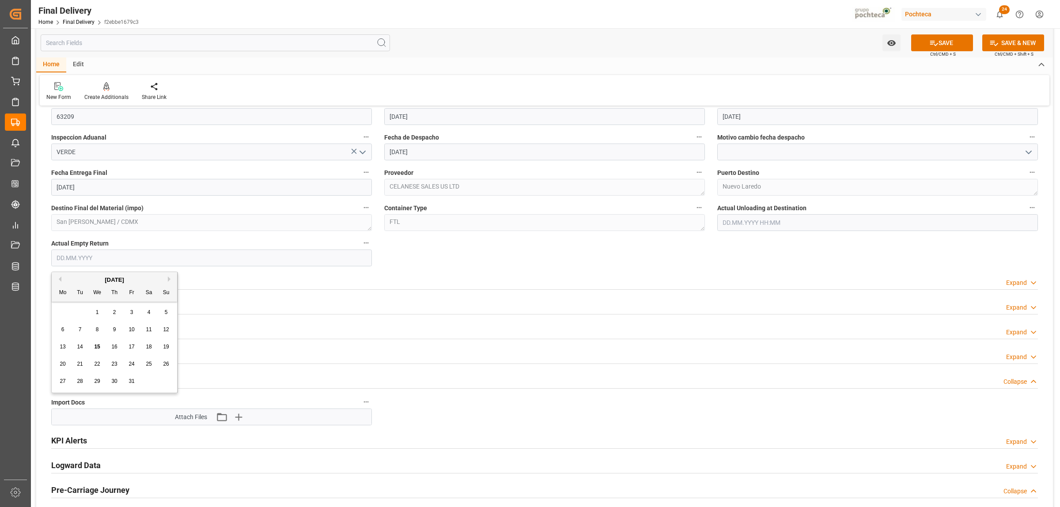
click at [68, 310] on div "29 30 1 2 3 4 5" at bounding box center [114, 312] width 121 height 17
click at [115, 344] on span "16" at bounding box center [114, 347] width 6 height 6
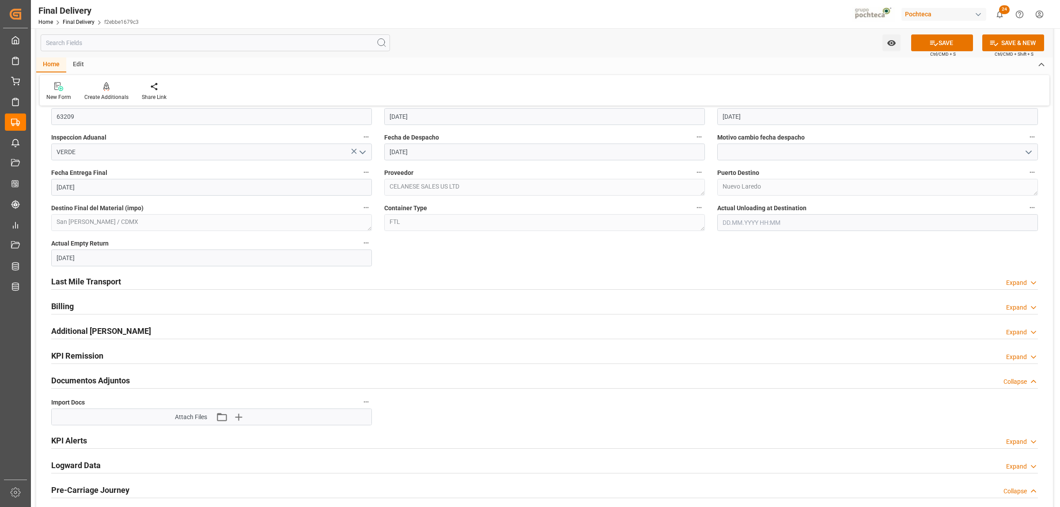
type input "[DATE]"
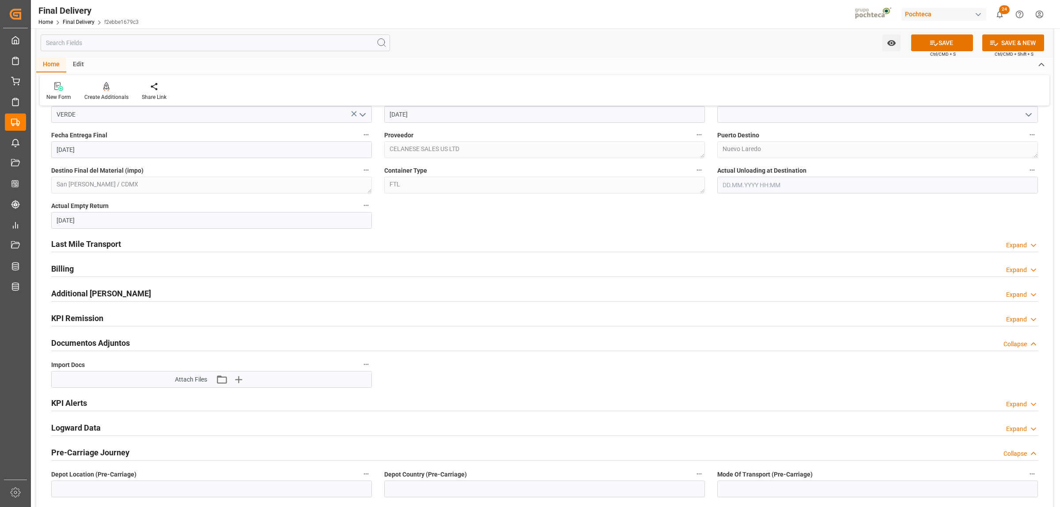
scroll to position [607, 0]
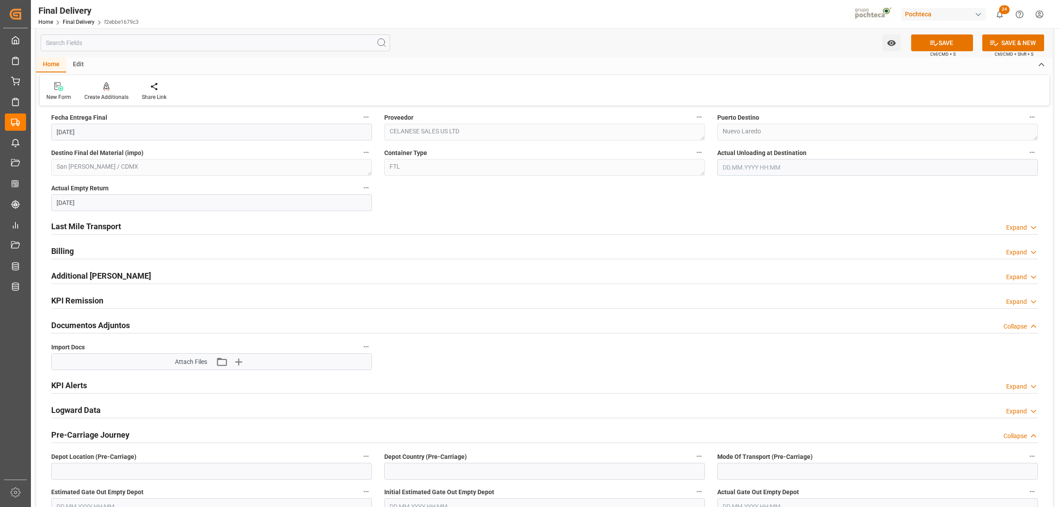
click at [111, 223] on h2 "Last Mile Transport" at bounding box center [86, 226] width 70 height 12
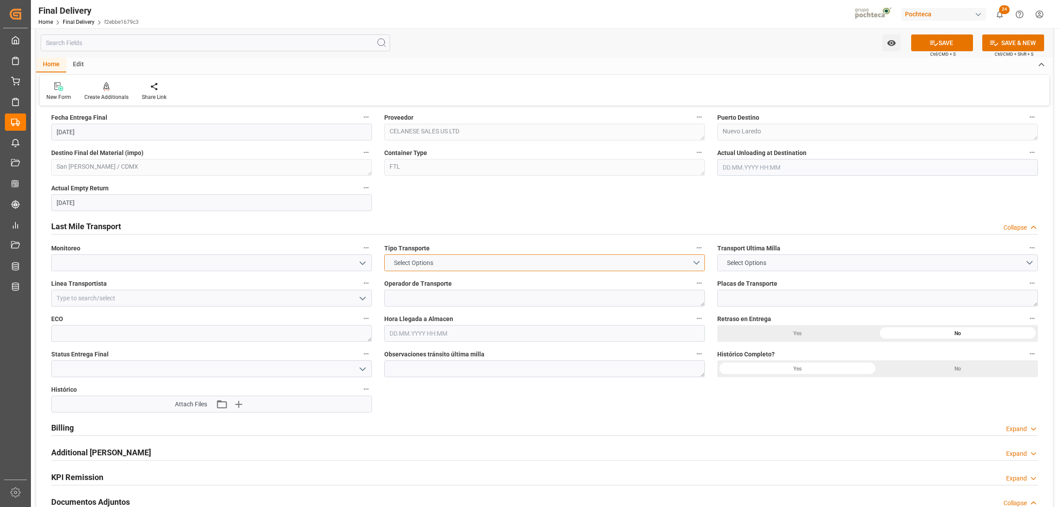
click at [696, 269] on button "Select Options" at bounding box center [544, 262] width 321 height 17
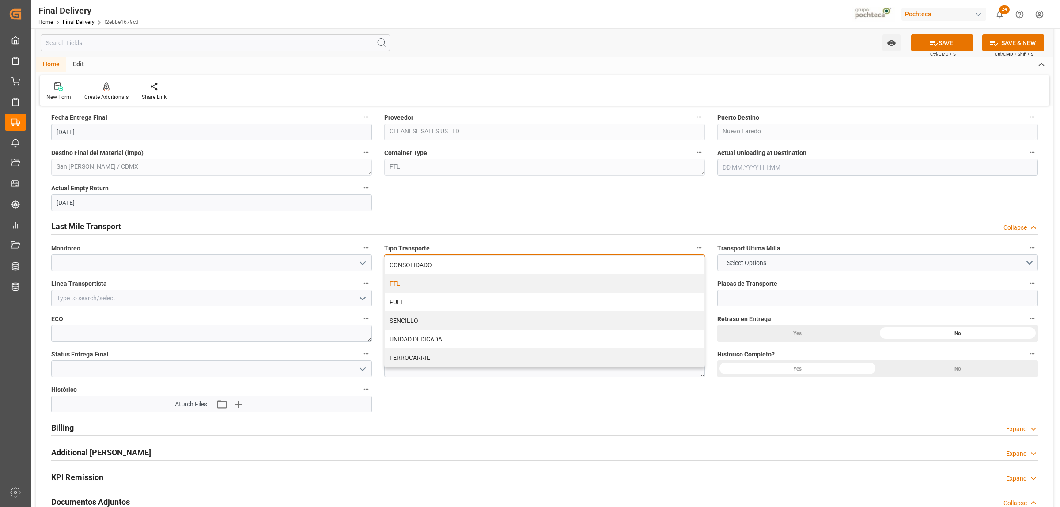
click at [453, 283] on div "FTL" at bounding box center [545, 283] width 320 height 19
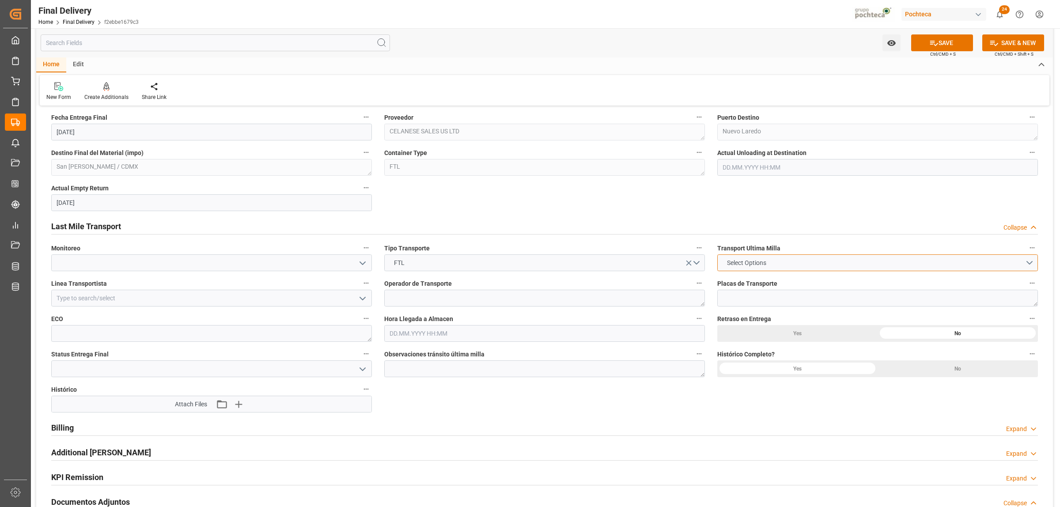
click at [1033, 266] on button "Select Options" at bounding box center [877, 262] width 321 height 17
click at [749, 268] on div "LESCHACO" at bounding box center [878, 265] width 320 height 19
click at [84, 297] on input at bounding box center [211, 298] width 321 height 17
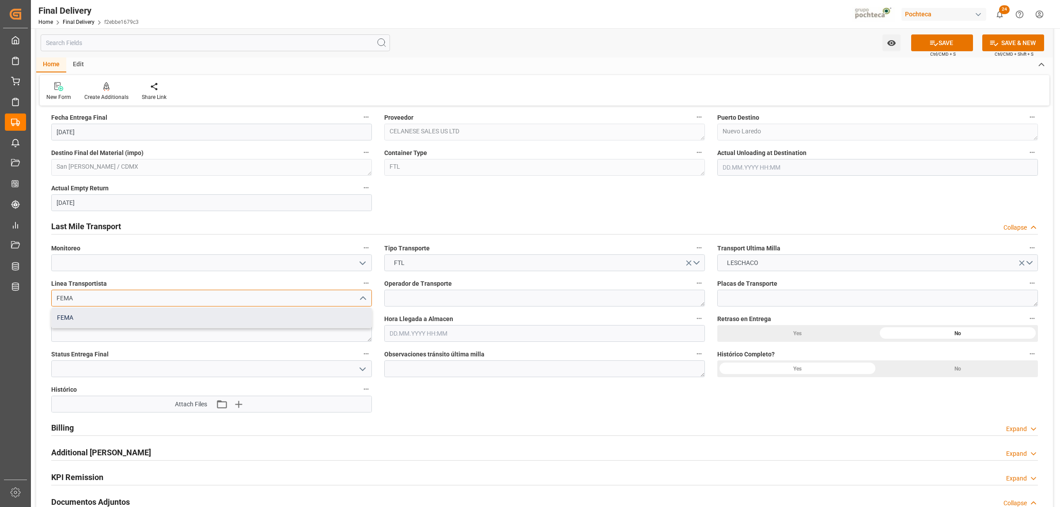
click at [105, 317] on div "FEMA" at bounding box center [212, 318] width 320 height 20
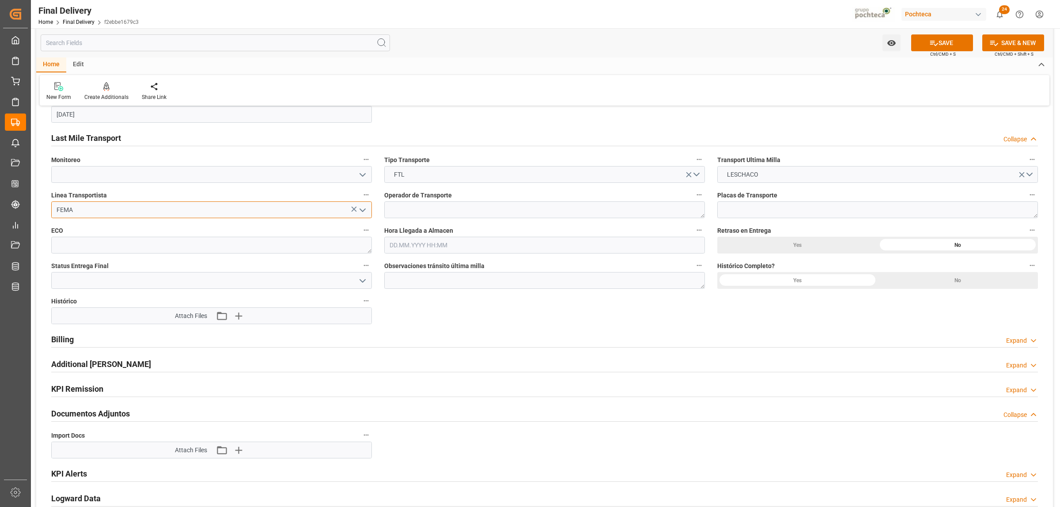
scroll to position [828, 0]
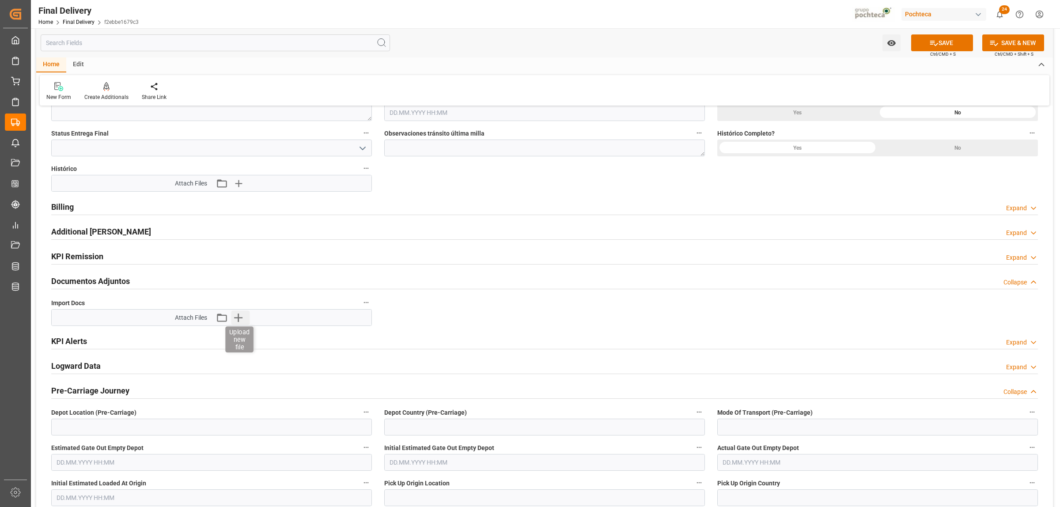
type input "FEMA"
click at [235, 318] on icon "button" at bounding box center [238, 317] width 14 height 14
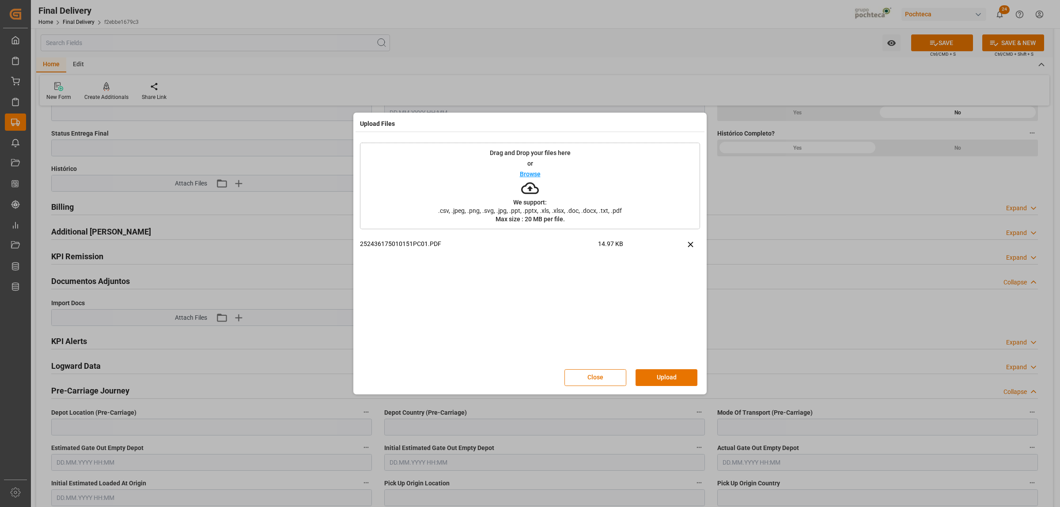
click at [669, 375] on button "Upload" at bounding box center [667, 377] width 62 height 17
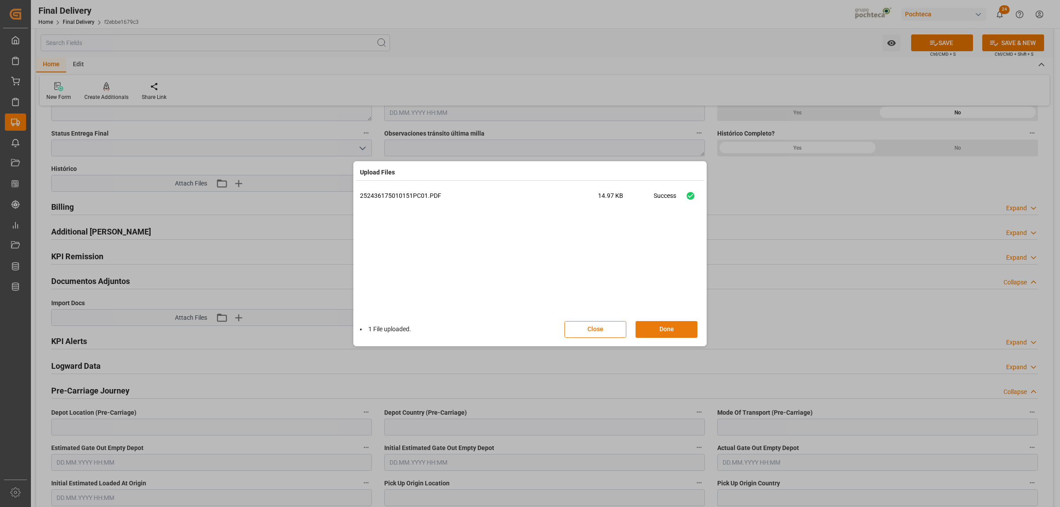
click at [667, 328] on button "Done" at bounding box center [667, 329] width 62 height 17
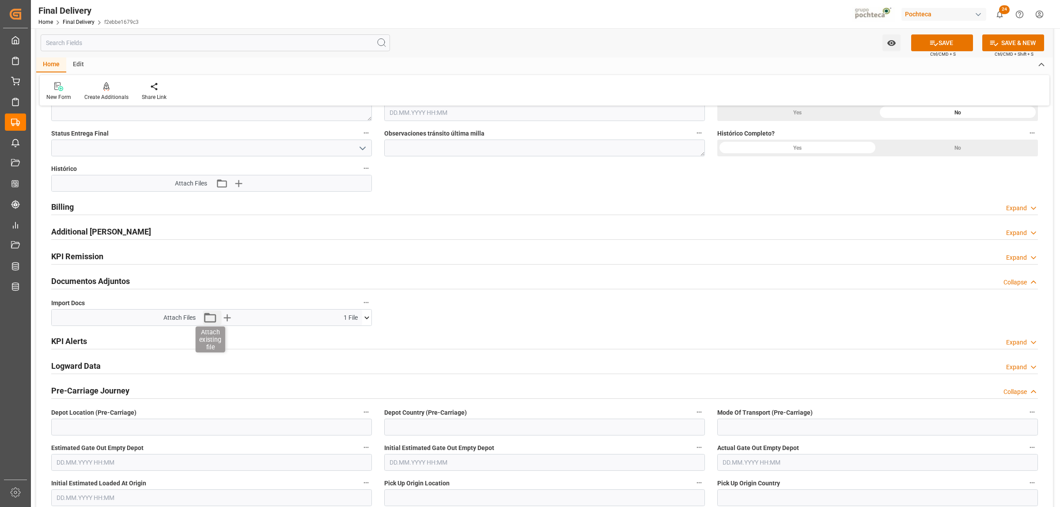
click at [212, 320] on icon "button" at bounding box center [210, 317] width 14 height 14
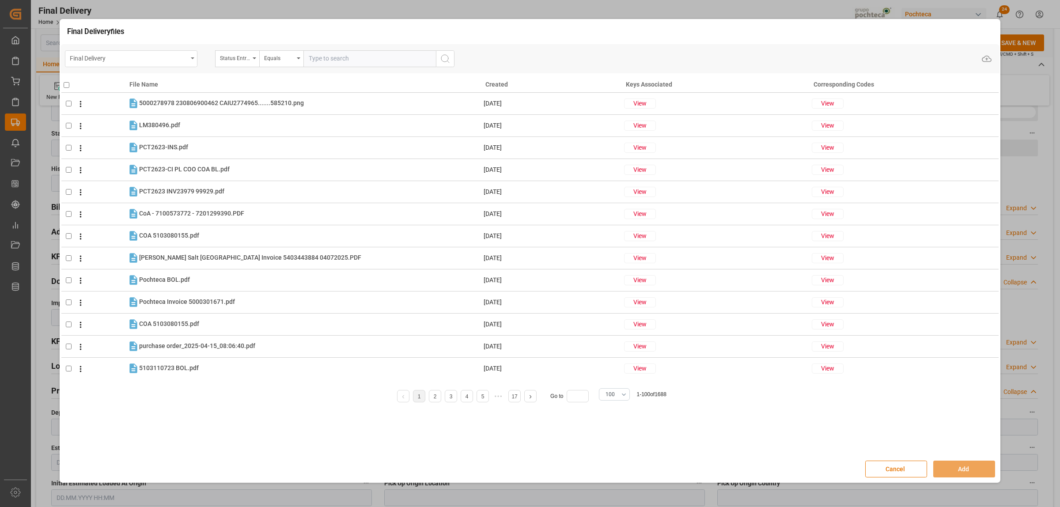
click at [190, 59] on div "Final Delivery" at bounding box center [131, 58] width 132 height 17
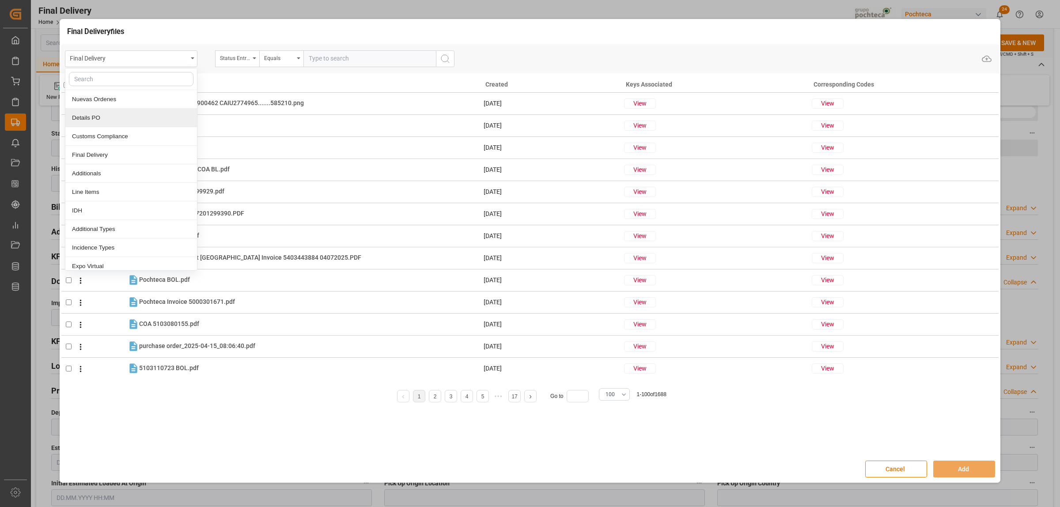
click at [102, 116] on div "Details PO" at bounding box center [131, 118] width 132 height 19
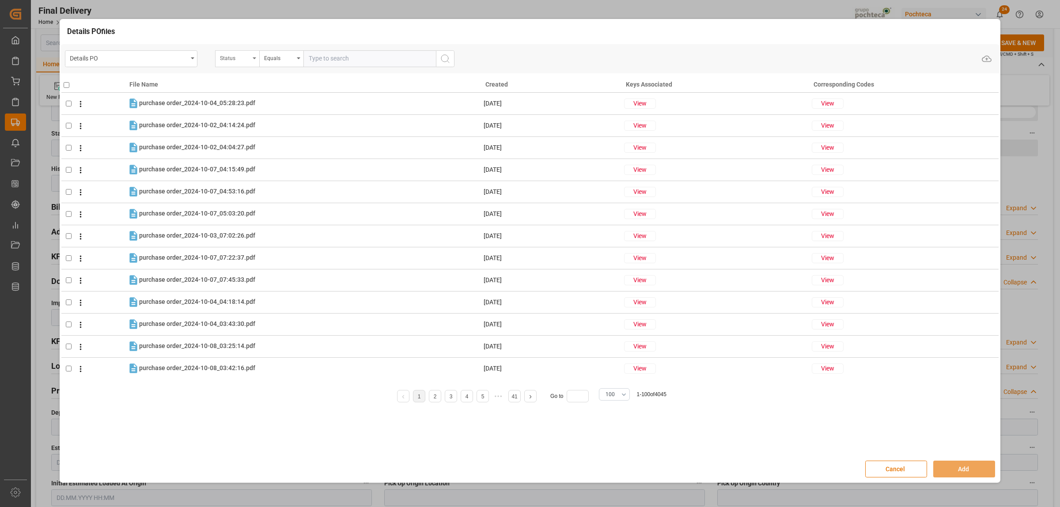
click at [257, 58] on div "Status" at bounding box center [237, 58] width 44 height 17
type input "ORDE"
click at [270, 102] on div "Orden de Compra nuevo" at bounding box center [282, 99] width 132 height 19
click at [320, 60] on input "text" at bounding box center [369, 58] width 132 height 17
paste input "5000306913"
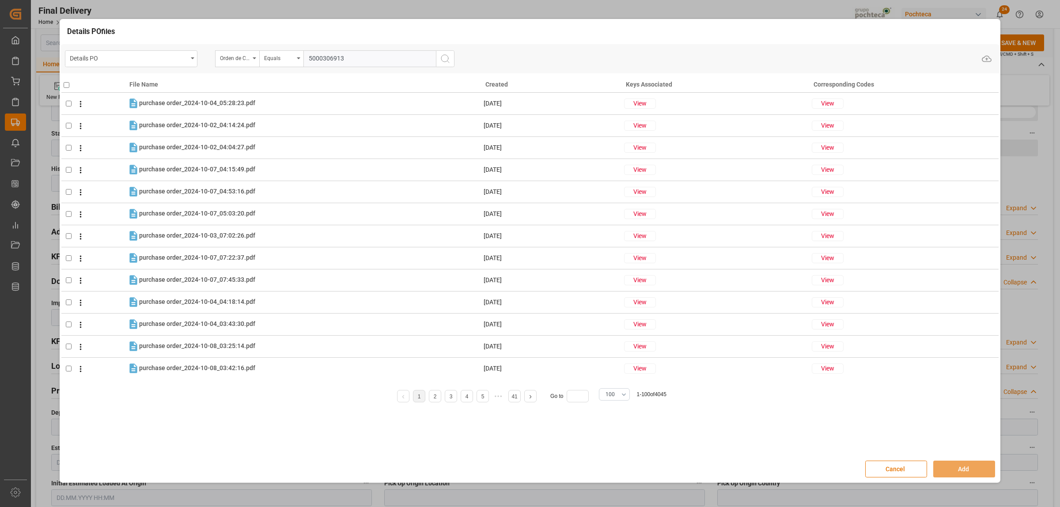
type input "5000306913"
click at [448, 62] on line "search button" at bounding box center [448, 62] width 2 height 2
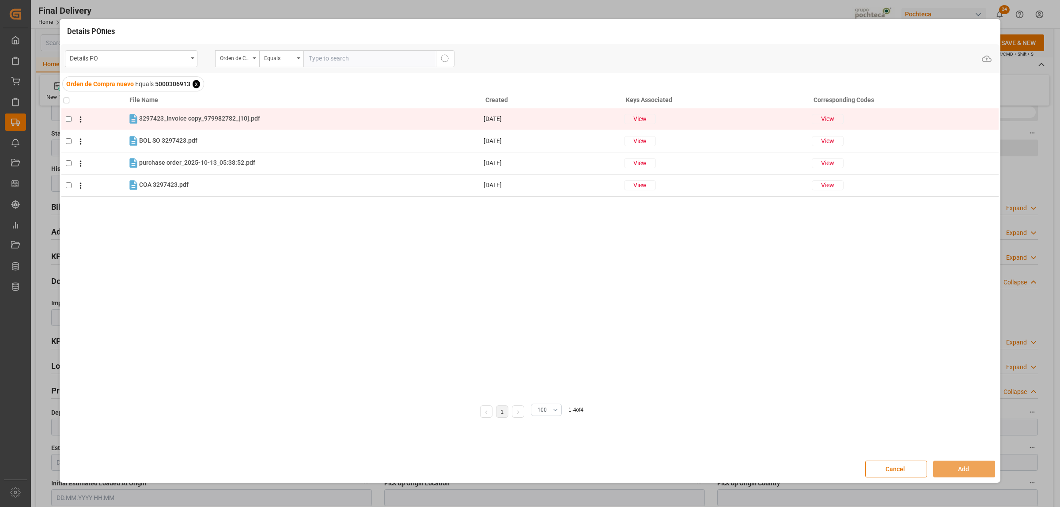
click at [68, 123] on td at bounding box center [94, 119] width 66 height 22
checkbox input "true"
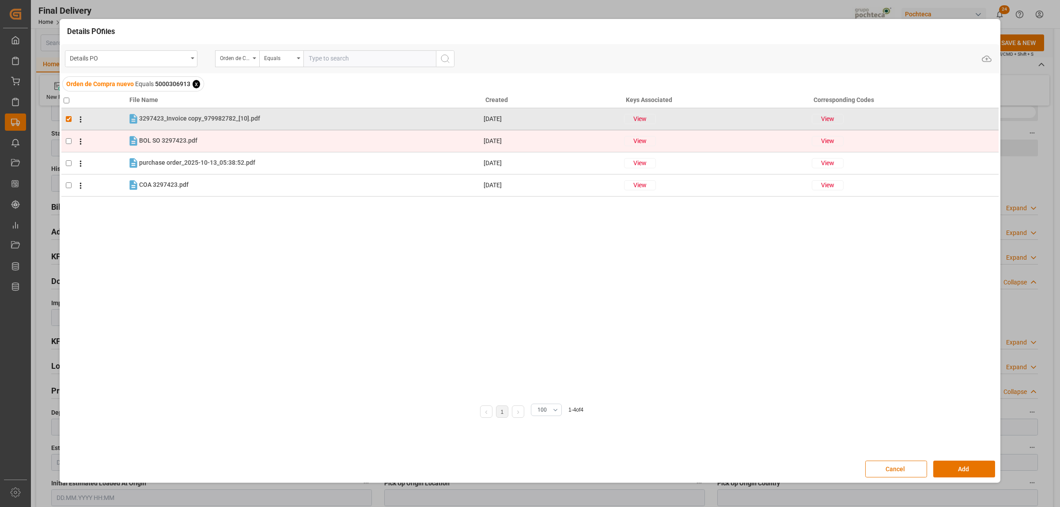
click at [68, 145] on td at bounding box center [94, 141] width 66 height 22
checkbox input "true"
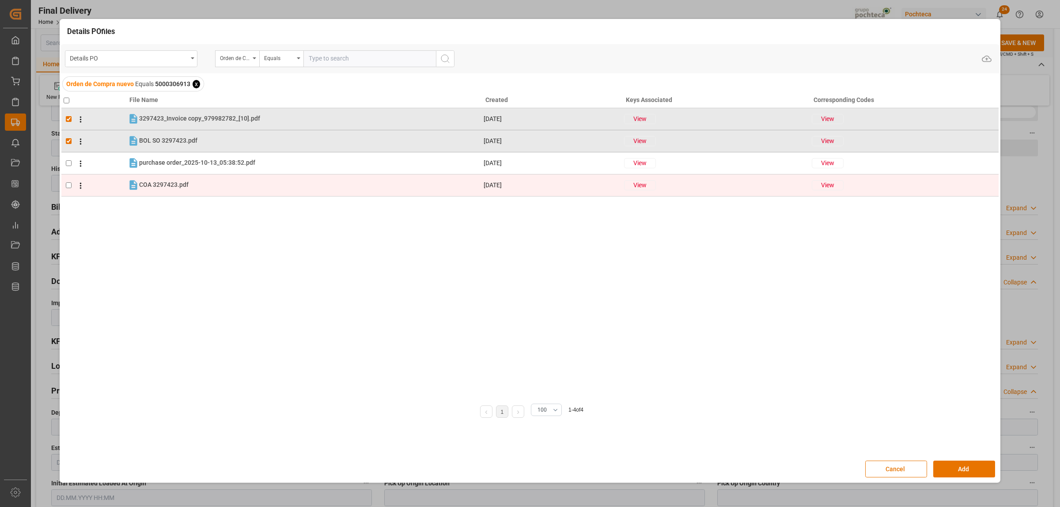
click at [67, 184] on input "checkbox" at bounding box center [69, 185] width 6 height 6
checkbox input "true"
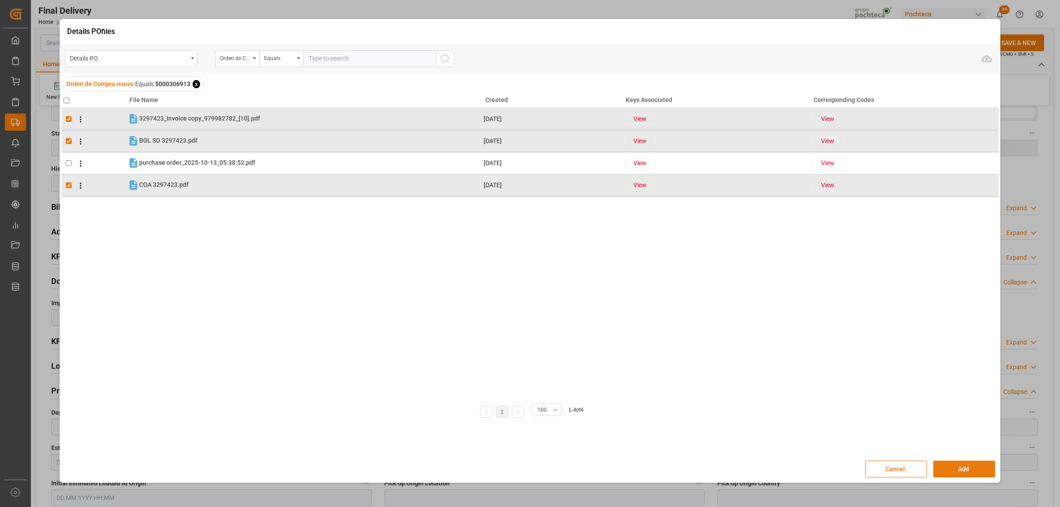
click at [943, 469] on button "Add" at bounding box center [964, 469] width 62 height 17
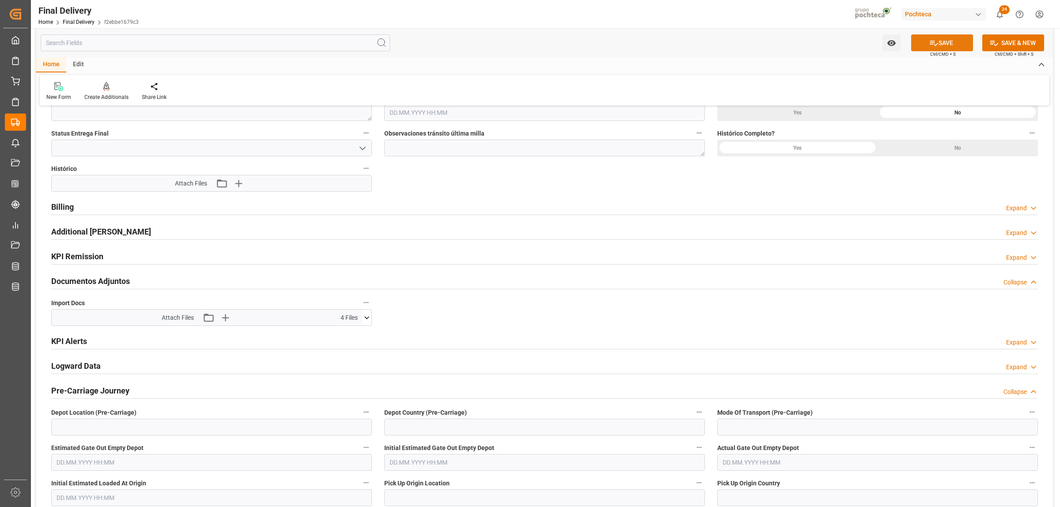
click at [926, 45] on button "SAVE" at bounding box center [942, 42] width 62 height 17
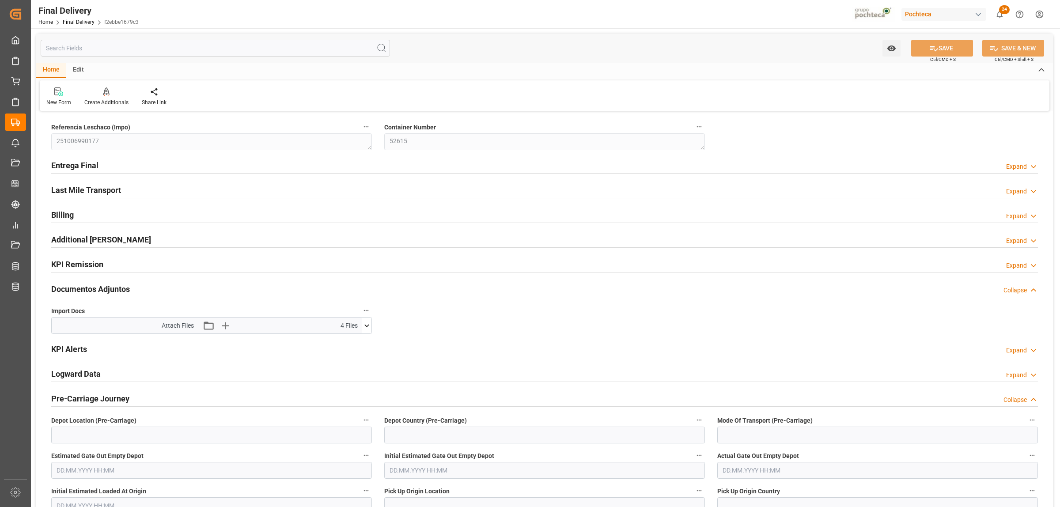
scroll to position [55, 0]
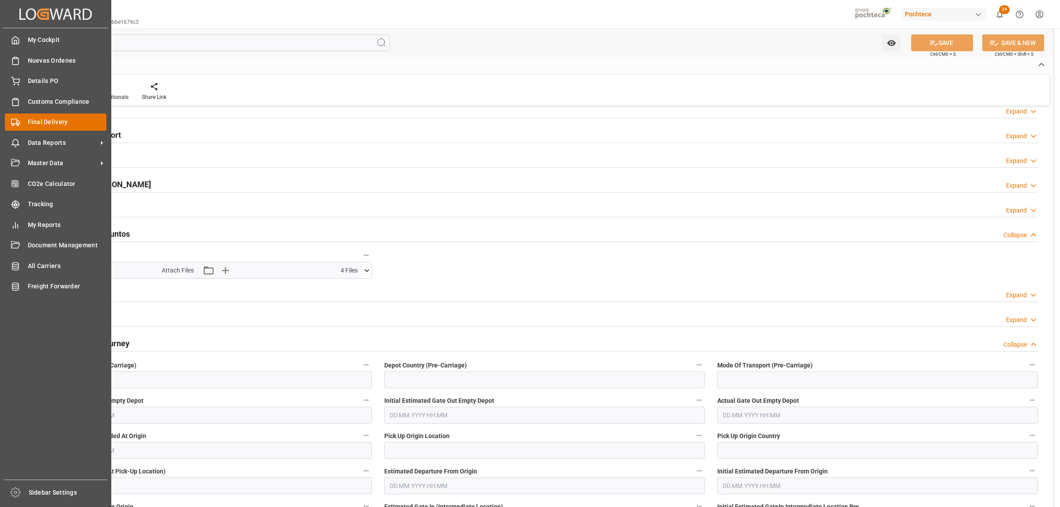
click at [32, 123] on span "Final Delivery" at bounding box center [67, 121] width 79 height 9
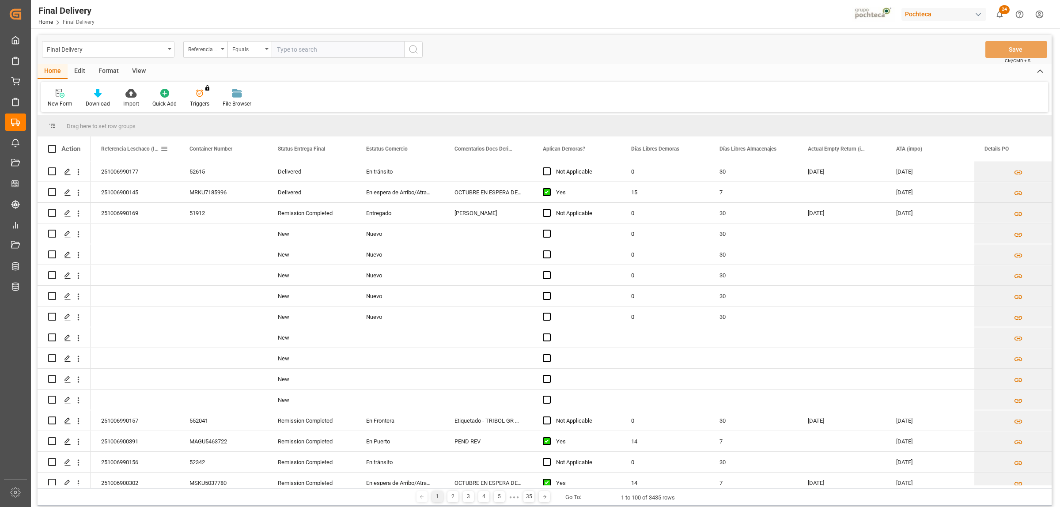
click at [162, 147] on span at bounding box center [164, 149] width 8 height 8
click at [223, 151] on span "filter" at bounding box center [226, 150] width 8 height 8
type input "251006900167"
click at [215, 226] on button "Apply" at bounding box center [216, 223] width 16 height 9
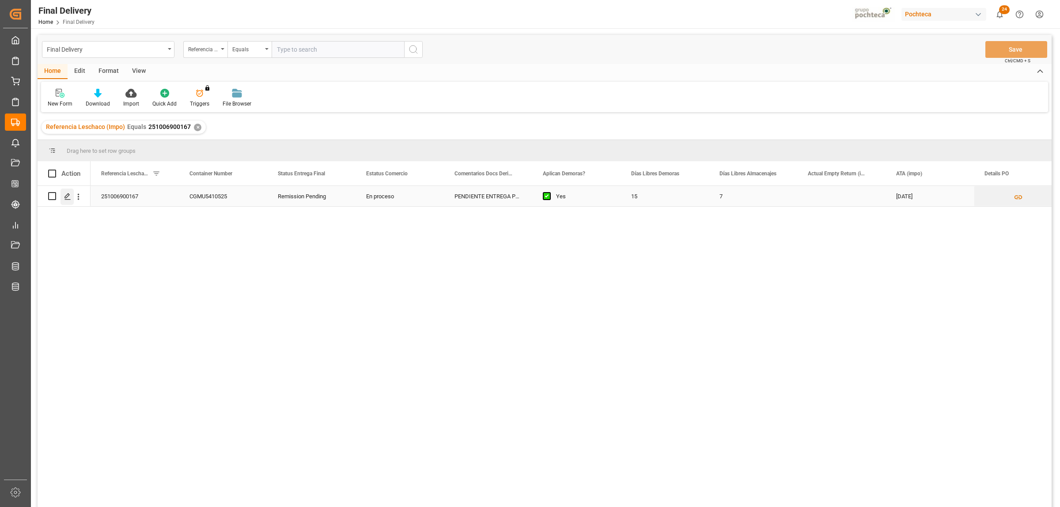
click at [69, 199] on icon "Press SPACE to select this row." at bounding box center [67, 196] width 7 height 7
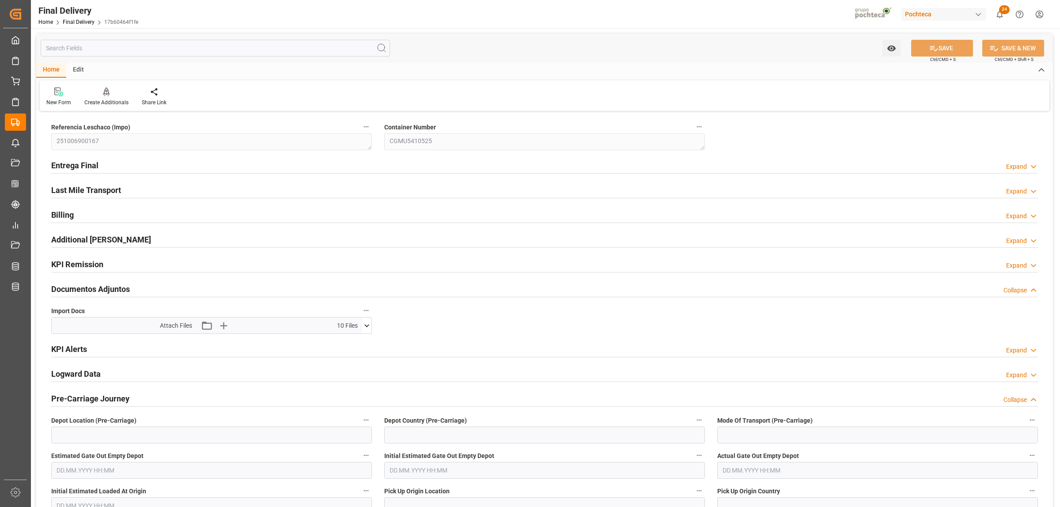
click at [76, 162] on h2 "Entrega Final" at bounding box center [74, 165] width 47 height 12
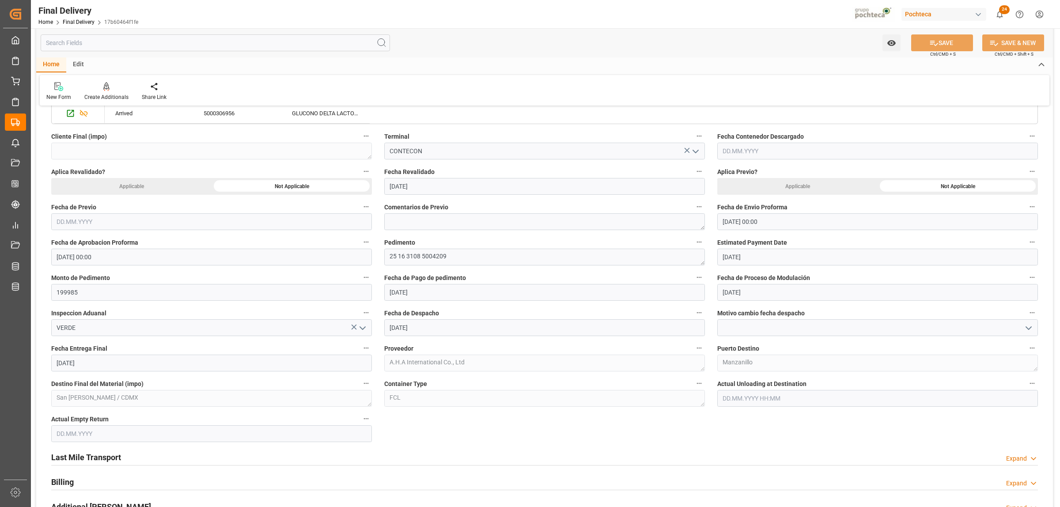
scroll to position [497, 0]
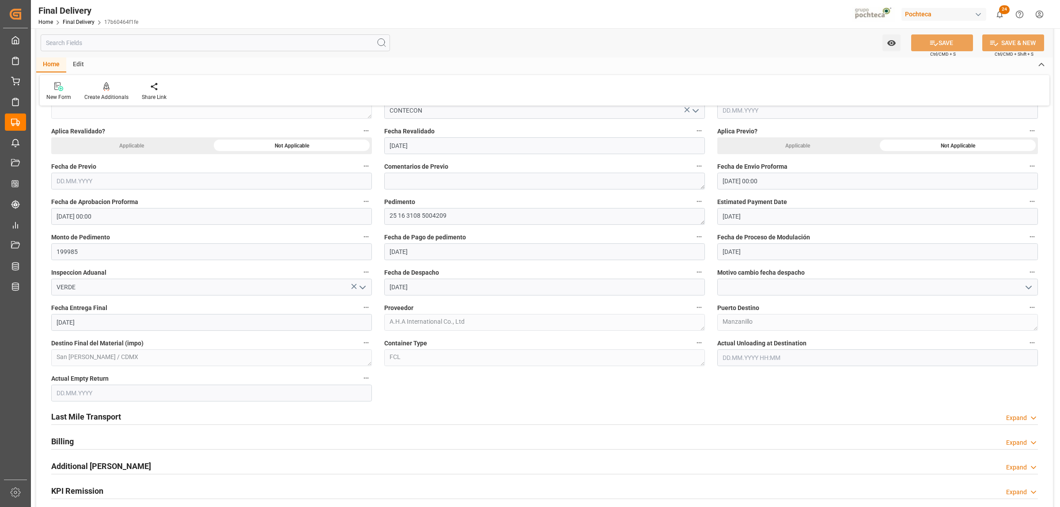
click at [120, 328] on input "[DATE]" at bounding box center [211, 322] width 321 height 17
click at [113, 411] on span "16" at bounding box center [114, 411] width 6 height 6
type input "[DATE]"
click at [941, 45] on button "SAVE" at bounding box center [942, 42] width 62 height 17
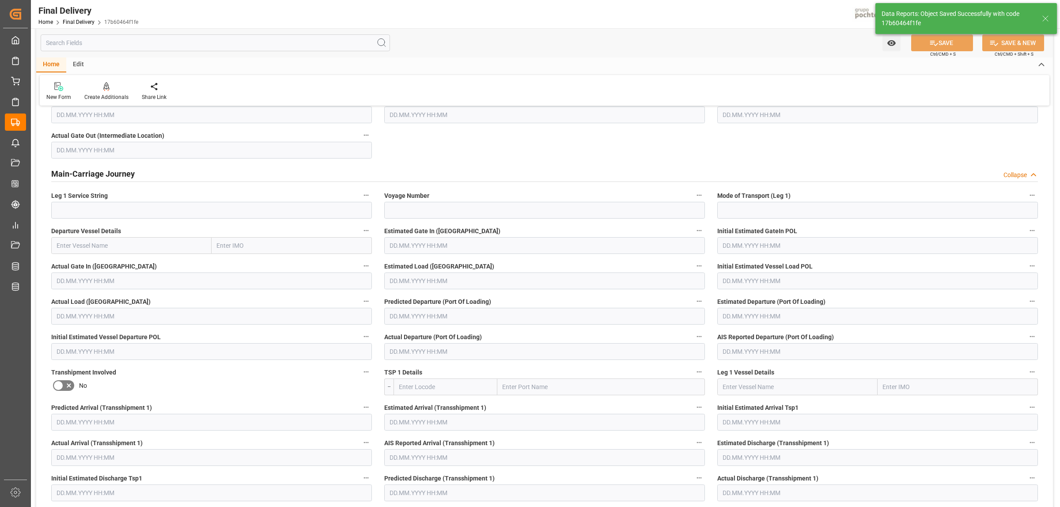
scroll to position [0, 0]
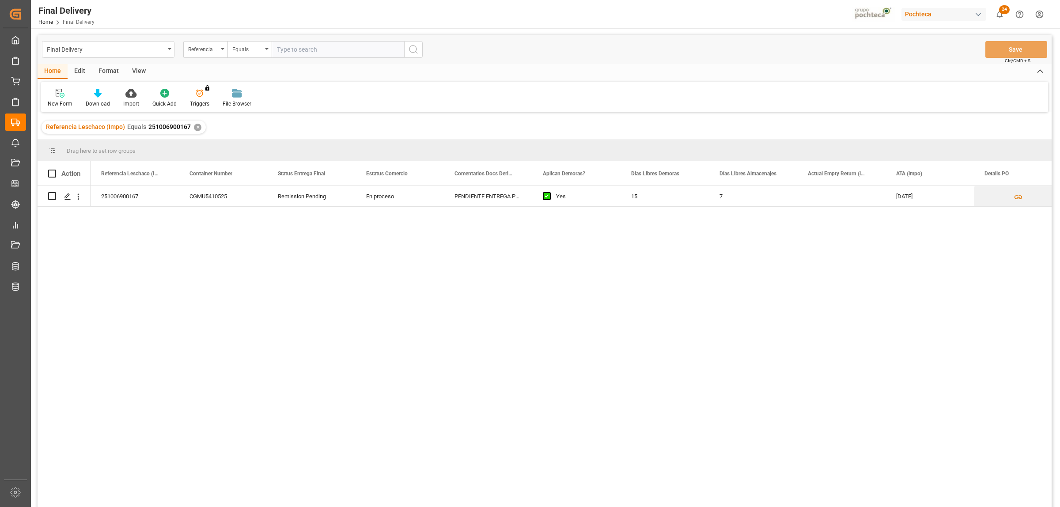
click at [197, 130] on div "✕" at bounding box center [198, 128] width 8 height 8
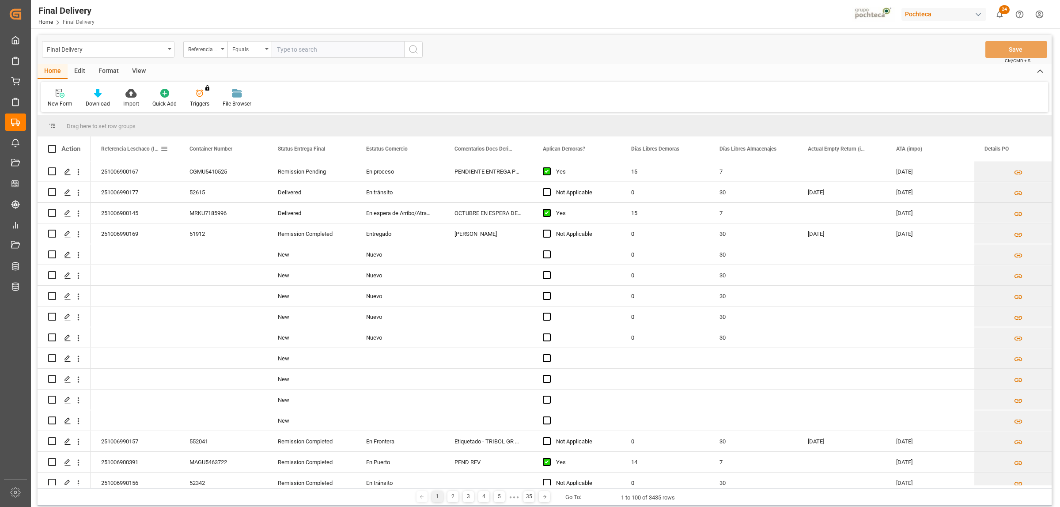
click at [164, 148] on span at bounding box center [164, 149] width 8 height 8
click at [222, 149] on span "filter" at bounding box center [226, 150] width 8 height 8
type input "251006900303"
click at [214, 219] on div "Apply Clear" at bounding box center [204, 223] width 97 height 23
click at [209, 224] on button "Apply" at bounding box center [216, 223] width 16 height 9
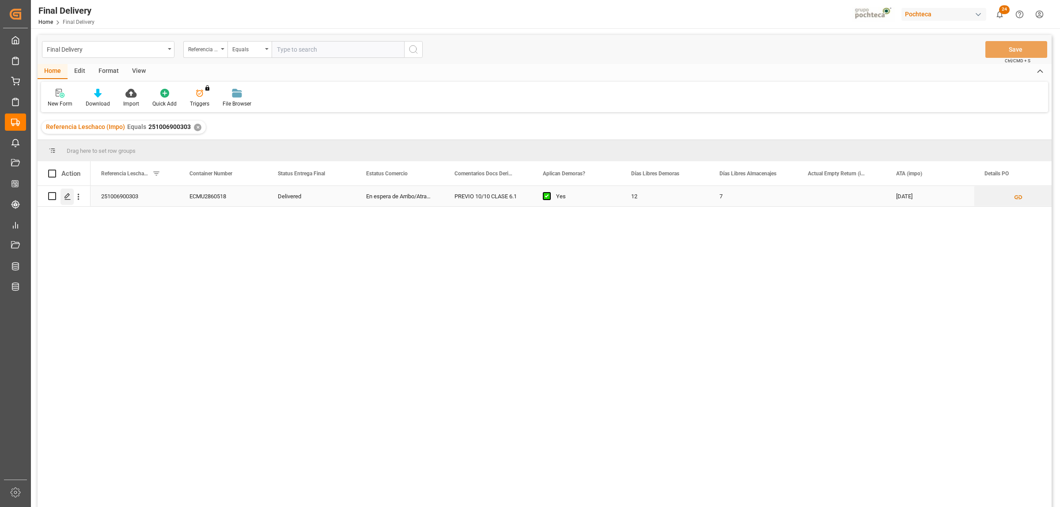
click at [68, 193] on icon "Press SPACE to select this row." at bounding box center [67, 196] width 7 height 7
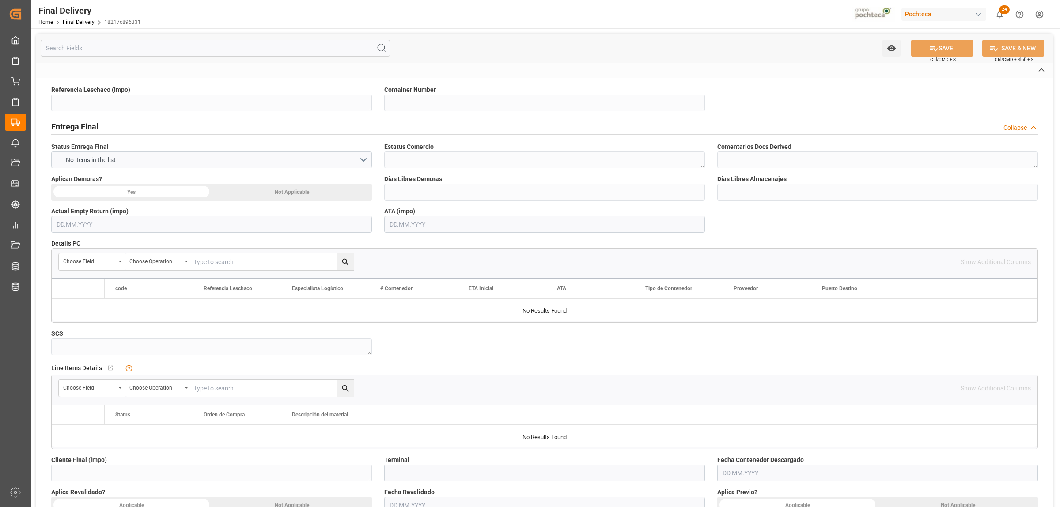
type textarea "251006900303"
type textarea "ECMU2860518"
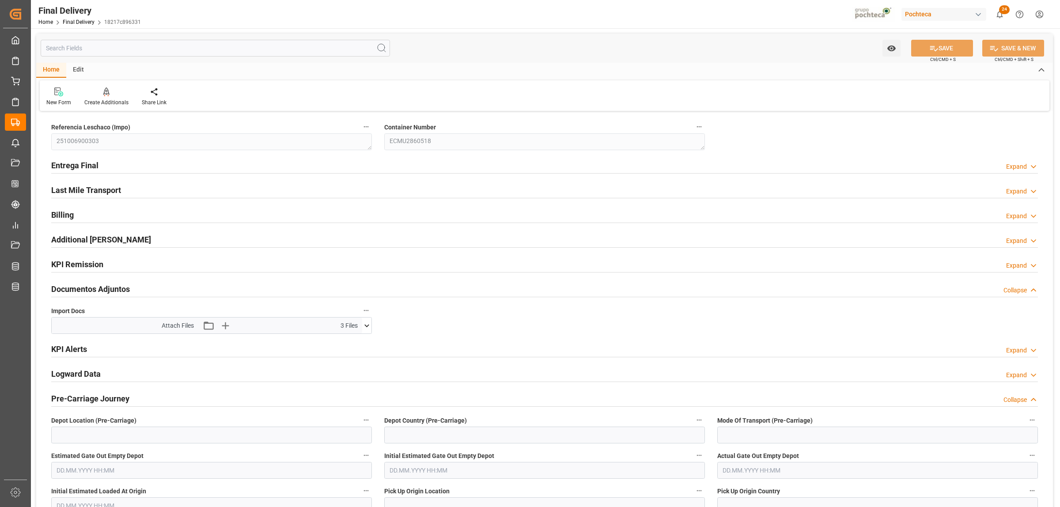
type input "12"
type input "7"
type input "39468"
type input "[DATE]"
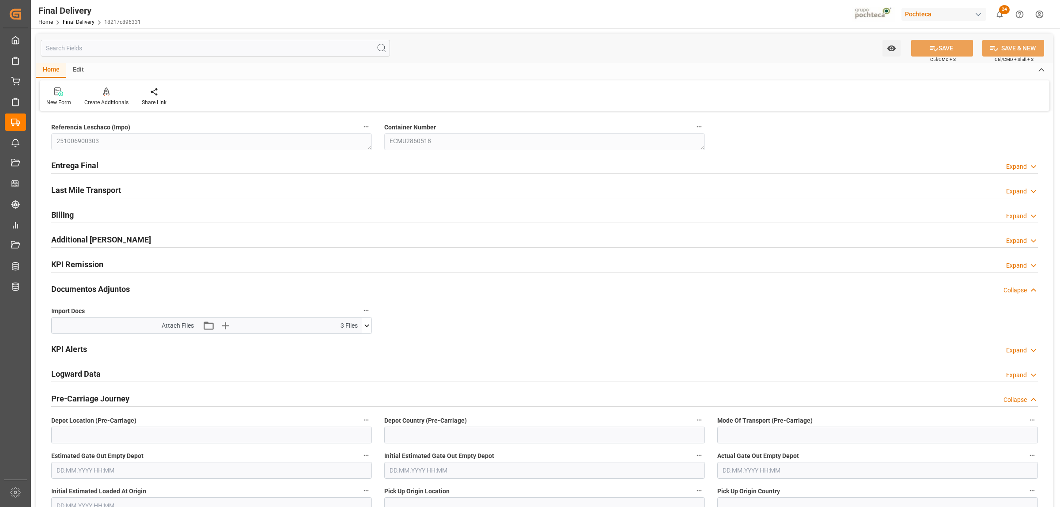
type input "[DATE]"
type input "26.09.2025 00:00"
type input "[DATE]"
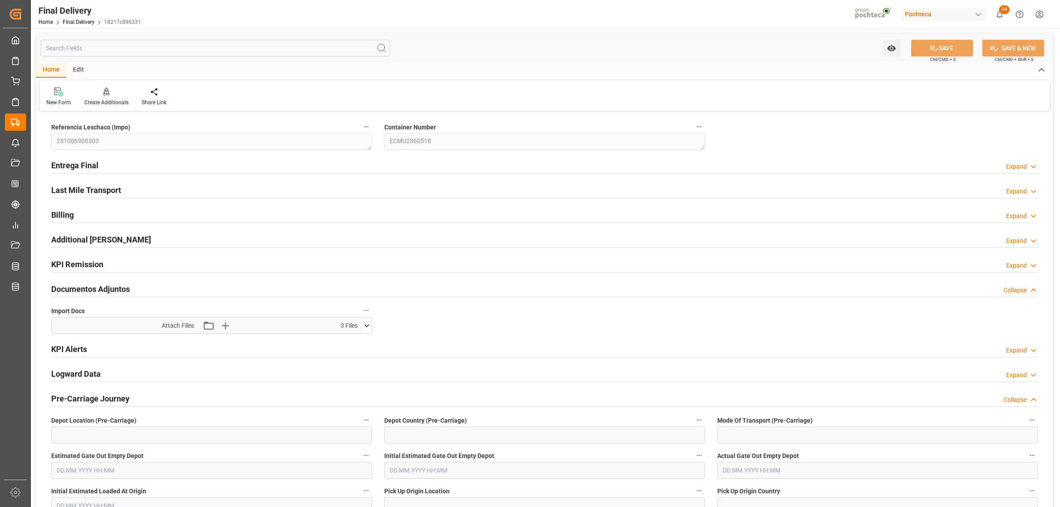
click at [71, 168] on h2 "Entrega Final" at bounding box center [74, 165] width 47 height 12
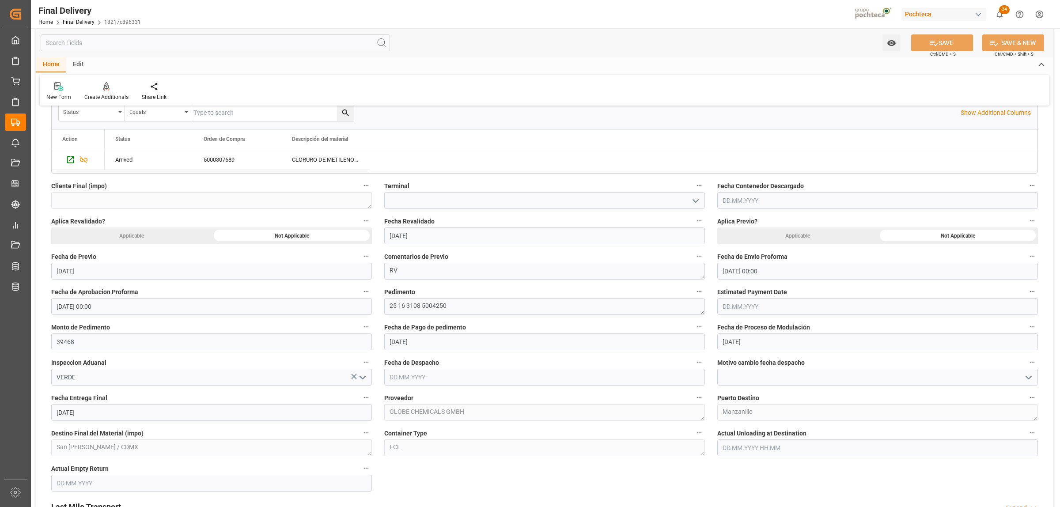
scroll to position [331, 0]
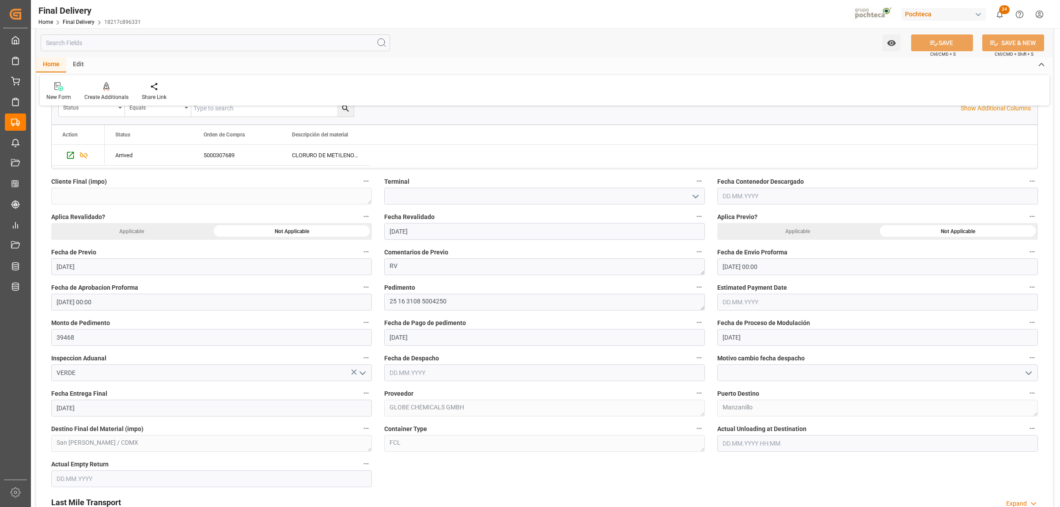
click at [113, 397] on label "Fecha Entrega Final" at bounding box center [211, 393] width 321 height 12
click at [360, 397] on button "Fecha Entrega Final" at bounding box center [365, 392] width 11 height 11
click at [104, 405] on div at bounding box center [530, 253] width 1060 height 507
click at [104, 409] on input "[DATE]" at bounding box center [211, 408] width 321 height 17
click at [113, 349] on span "16" at bounding box center [114, 347] width 6 height 6
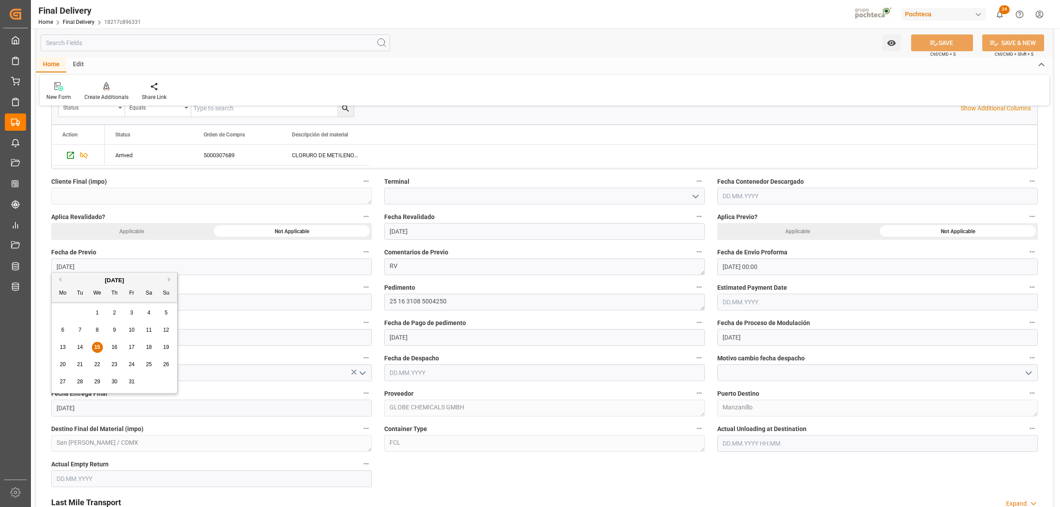
type input "[DATE]"
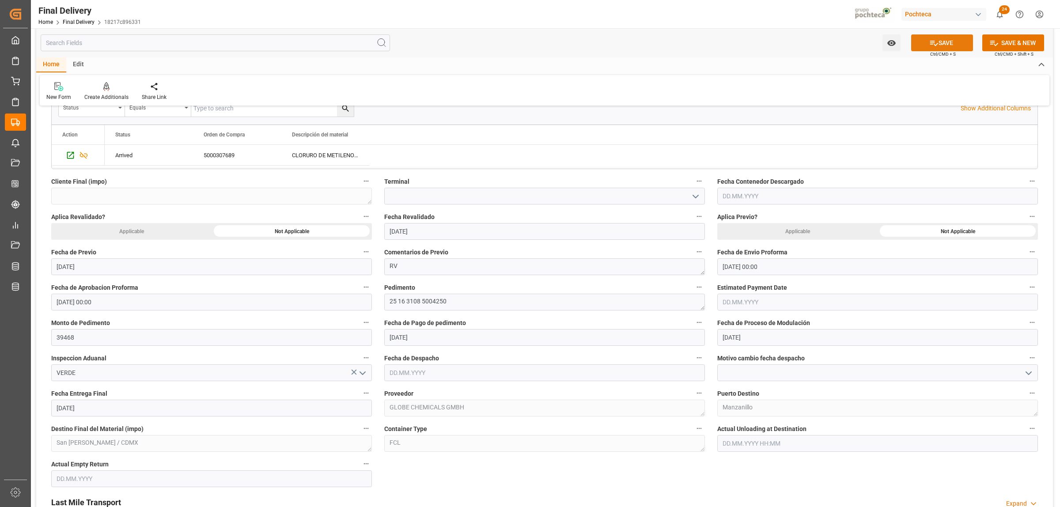
click at [938, 49] on button "SAVE" at bounding box center [942, 42] width 62 height 17
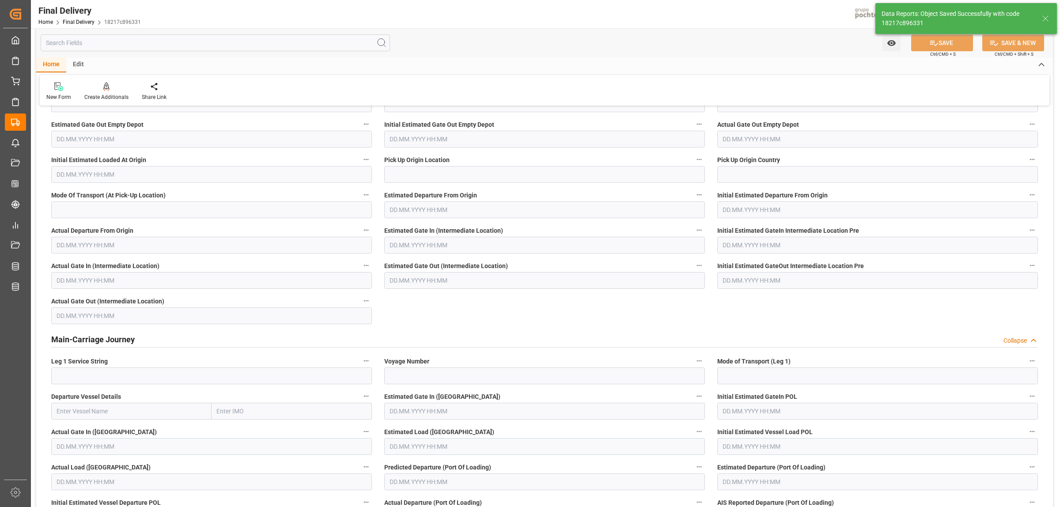
scroll to position [0, 0]
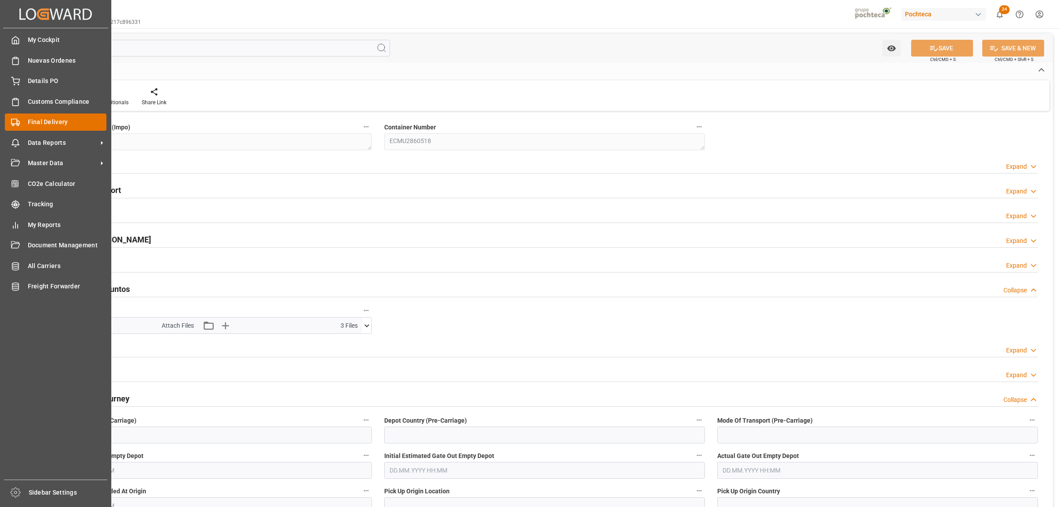
click at [31, 121] on span "Final Delivery" at bounding box center [67, 121] width 79 height 9
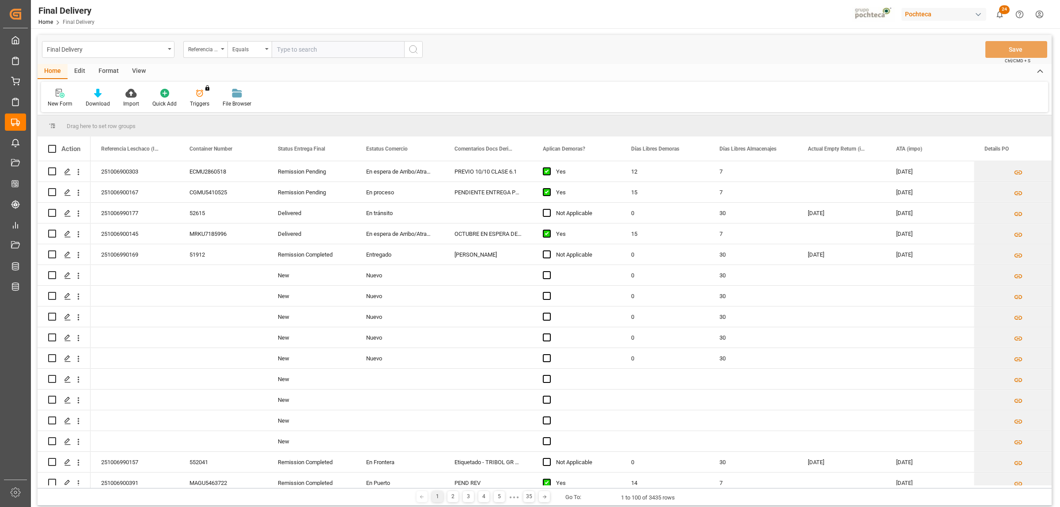
click at [109, 73] on div "Format" at bounding box center [109, 71] width 34 height 15
click at [131, 72] on div "View" at bounding box center [138, 71] width 27 height 15
click at [96, 95] on icon at bounding box center [100, 93] width 9 height 9
click at [107, 122] on div "Notificación de Entregas" at bounding box center [123, 124] width 77 height 9
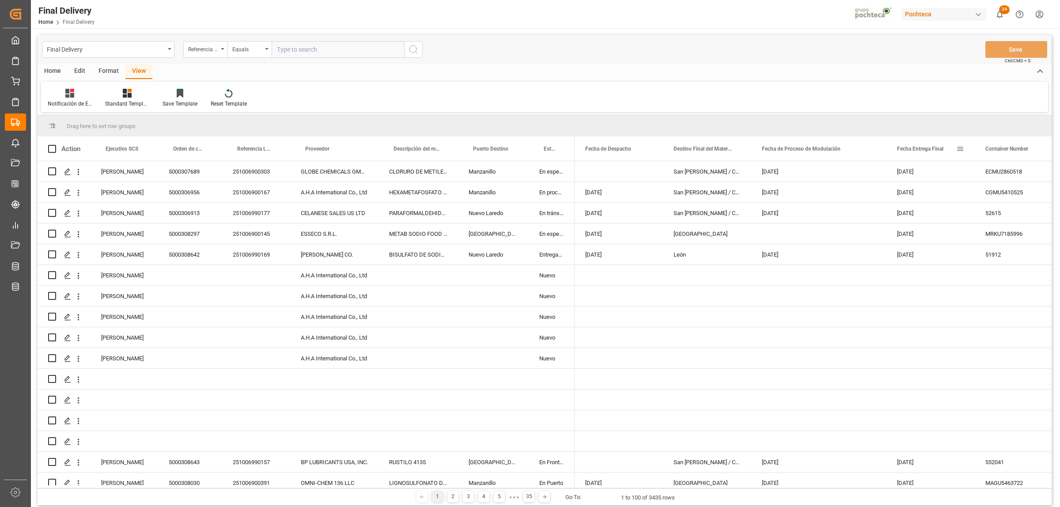
click at [961, 147] on span at bounding box center [960, 149] width 8 height 8
click at [1014, 150] on span "filter" at bounding box center [1010, 150] width 8 height 8
click at [1039, 193] on input "date" at bounding box center [1000, 197] width 87 height 18
type input "[DATE]"
click at [1014, 222] on button "Apply" at bounding box center [1012, 223] width 16 height 9
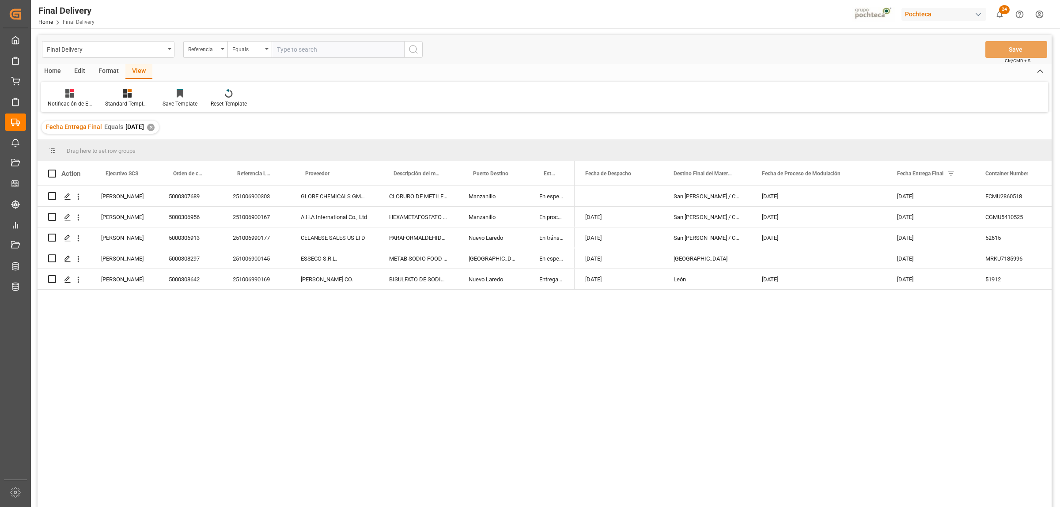
click at [53, 71] on div "Home" at bounding box center [53, 71] width 30 height 15
click at [95, 93] on icon at bounding box center [98, 93] width 8 height 9
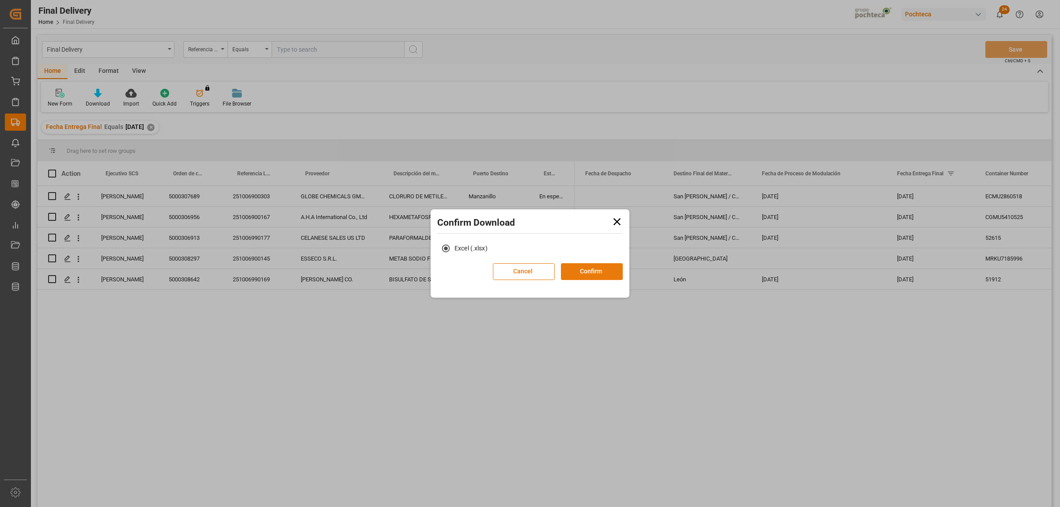
click at [586, 273] on button "Confirm" at bounding box center [592, 271] width 62 height 17
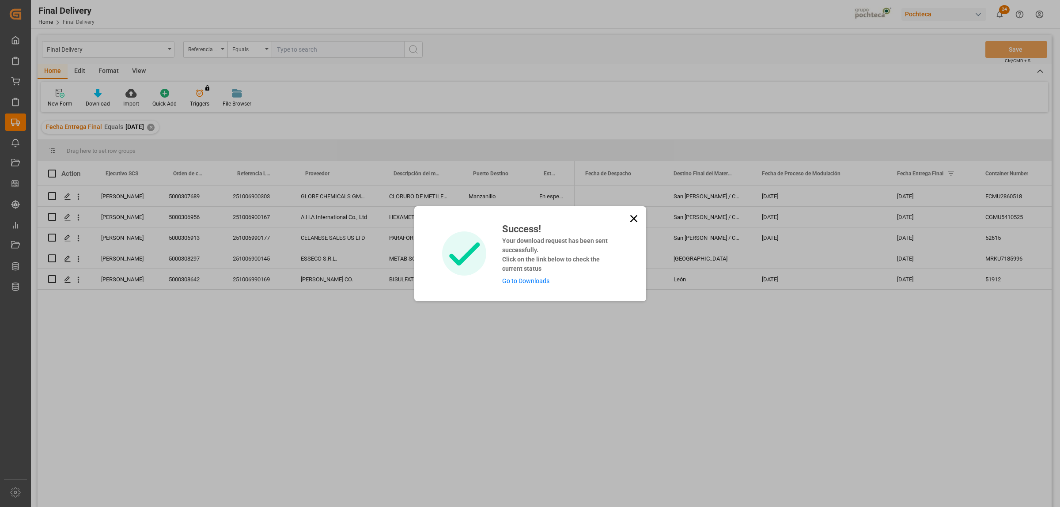
click at [529, 281] on link "Go to Downloads" at bounding box center [525, 280] width 47 height 7
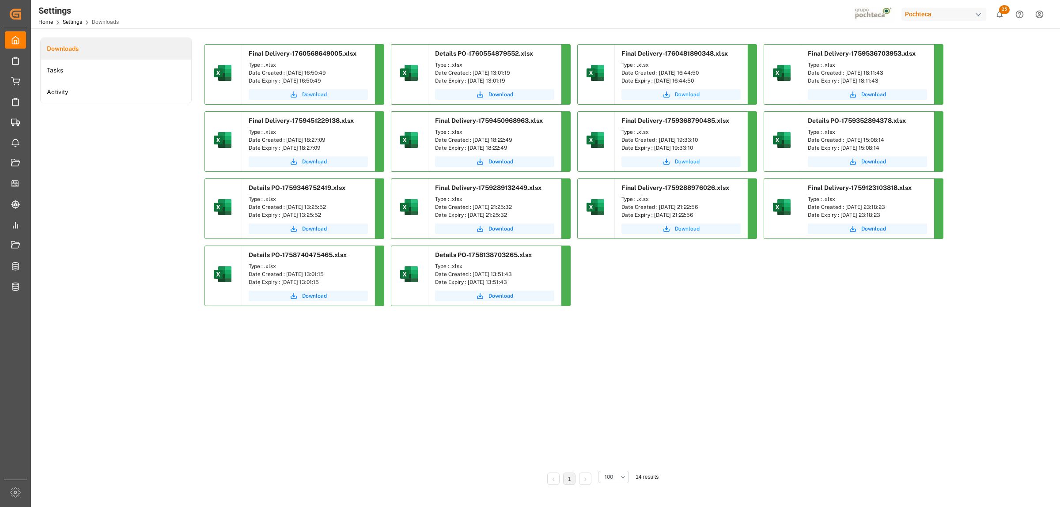
click at [306, 91] on span "Download" at bounding box center [314, 95] width 25 height 8
